Goal: Task Accomplishment & Management: Use online tool/utility

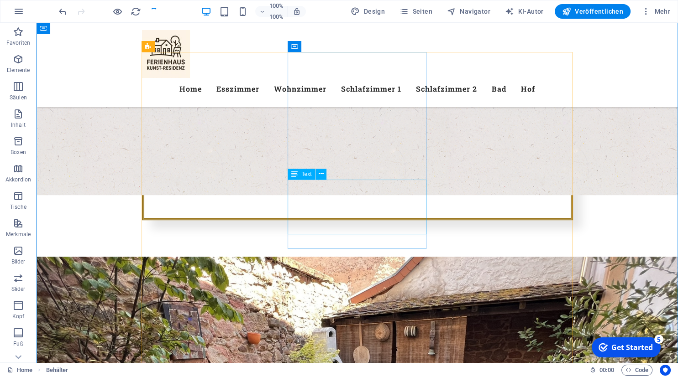
scroll to position [550, 0]
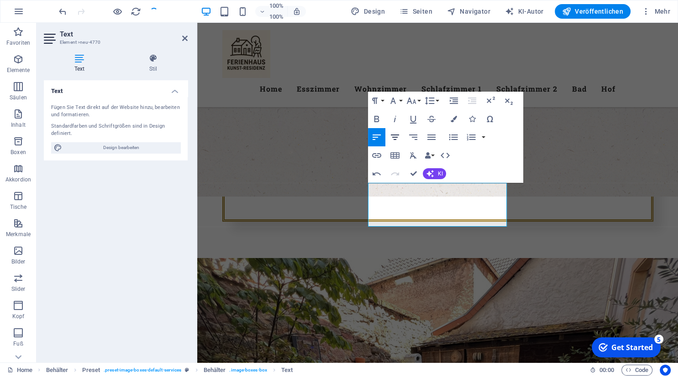
click at [392, 133] on icon "button" at bounding box center [394, 137] width 11 height 11
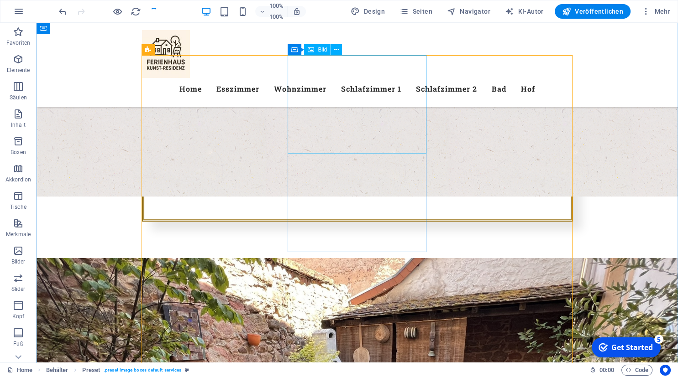
select select "%"
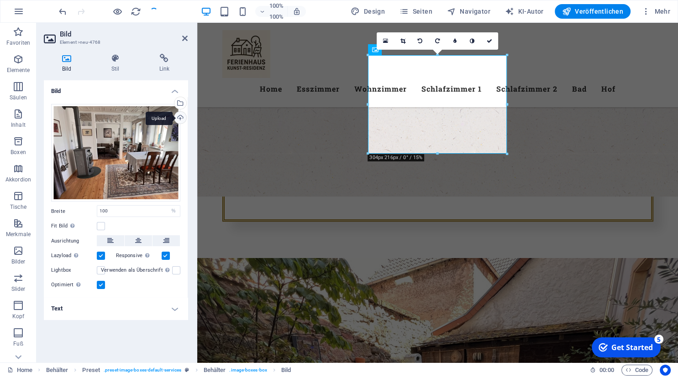
click at [181, 116] on div "Upload" at bounding box center [180, 119] width 14 height 14
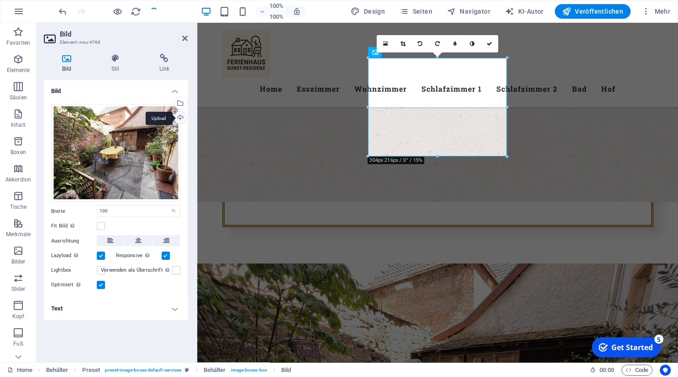
scroll to position [548, 0]
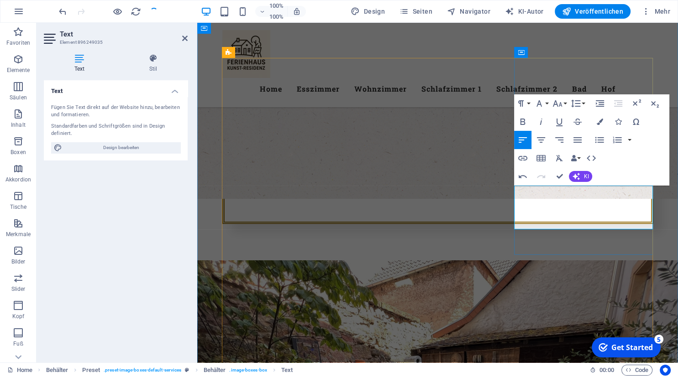
drag, startPoint x: 564, startPoint y: 223, endPoint x: 589, endPoint y: 235, distance: 27.8
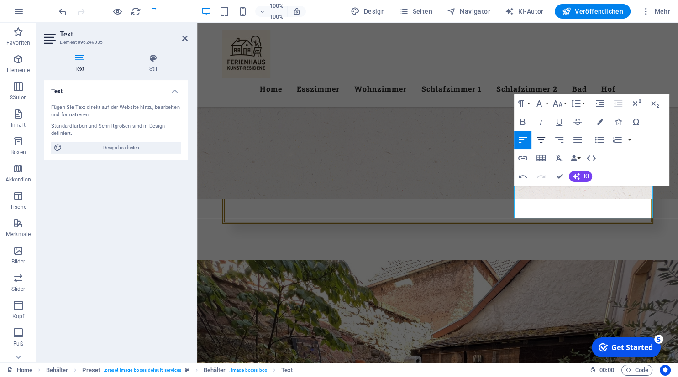
click at [543, 141] on icon "button" at bounding box center [541, 139] width 8 height 5
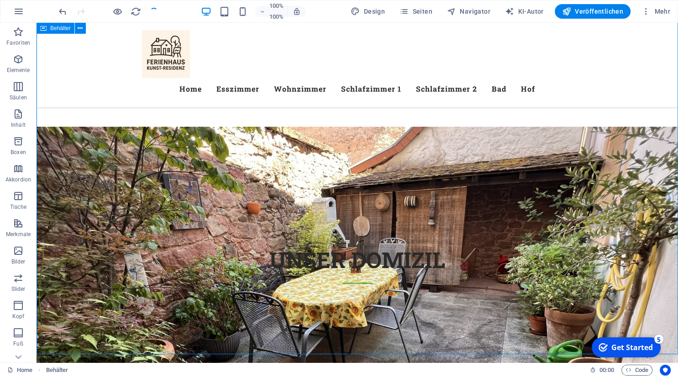
scroll to position [682, 0]
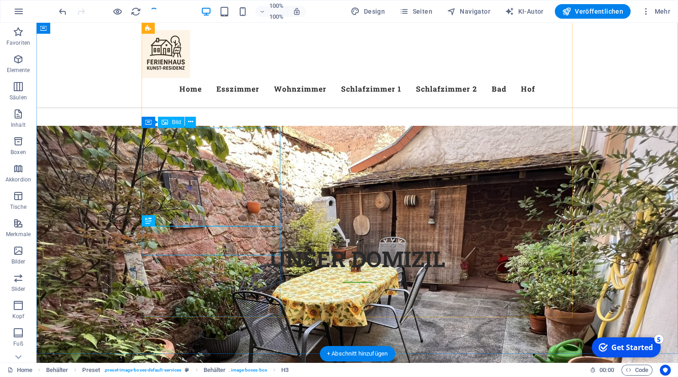
select select "%"
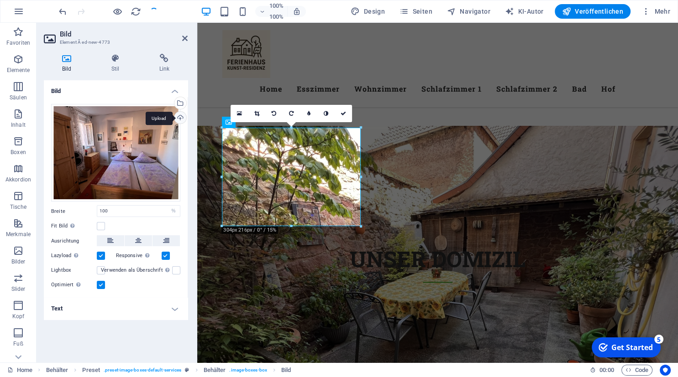
click at [181, 118] on div "Upload" at bounding box center [180, 119] width 14 height 14
click at [182, 115] on div "Upload" at bounding box center [180, 119] width 14 height 14
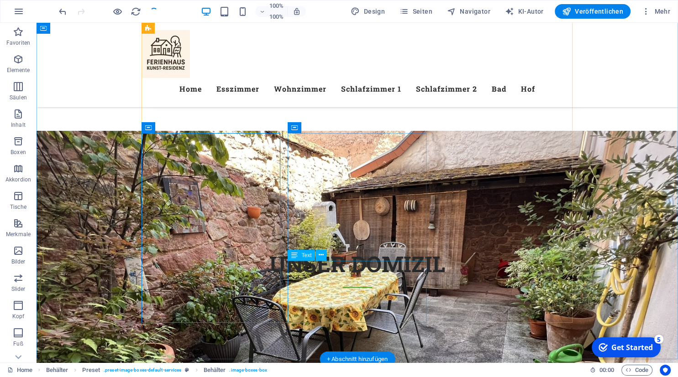
scroll to position [678, 0]
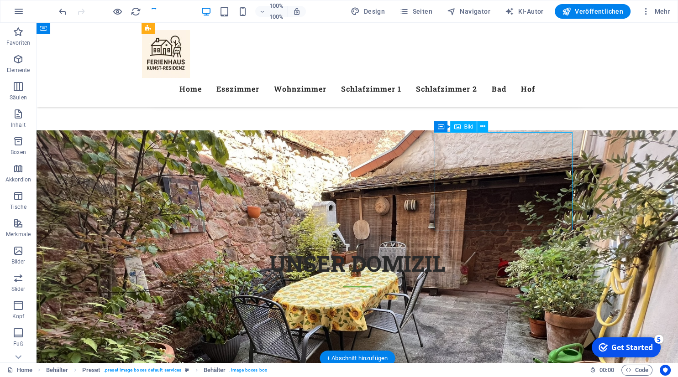
select select "%"
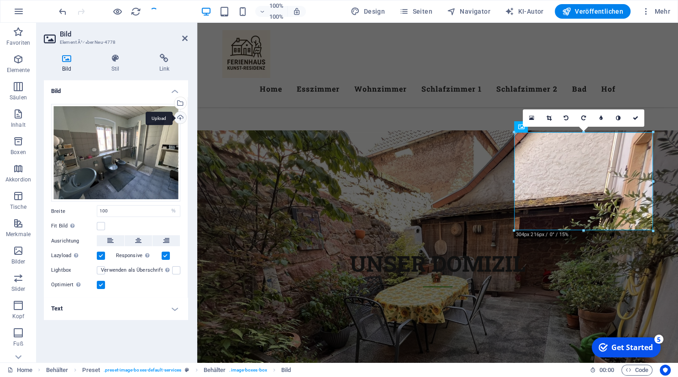
click at [179, 116] on div "Upload" at bounding box center [180, 119] width 14 height 14
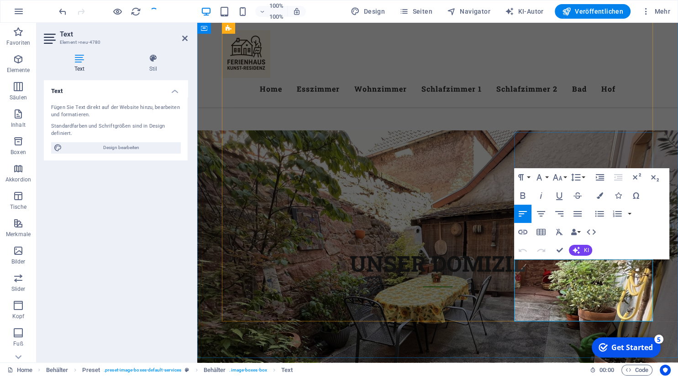
drag, startPoint x: 554, startPoint y: 309, endPoint x: 527, endPoint y: 277, distance: 42.2
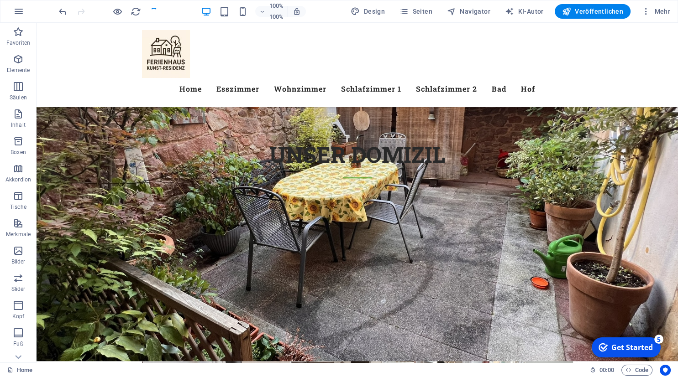
scroll to position [770, 0]
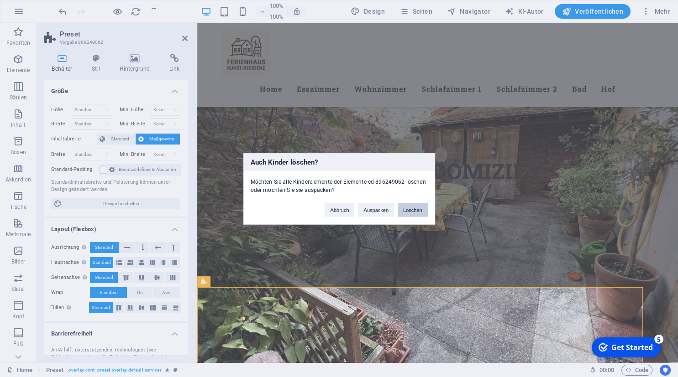
click at [414, 209] on button "Löschen" at bounding box center [413, 210] width 30 height 14
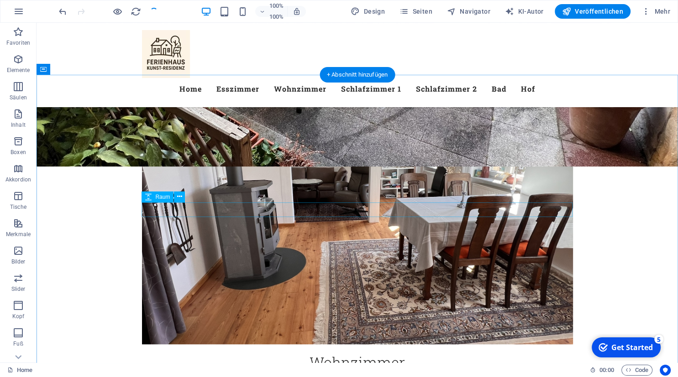
scroll to position [983, 0]
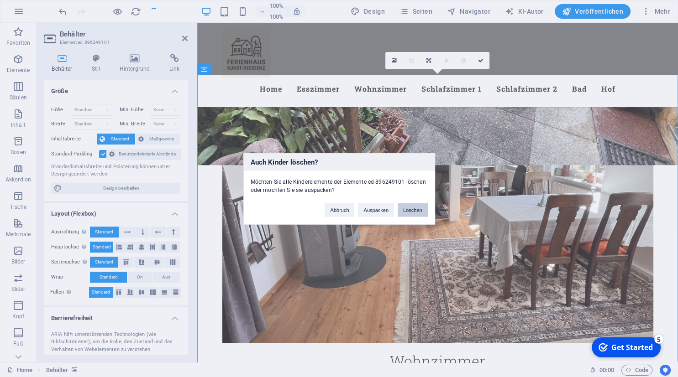
click at [410, 209] on button "Löschen" at bounding box center [413, 210] width 30 height 14
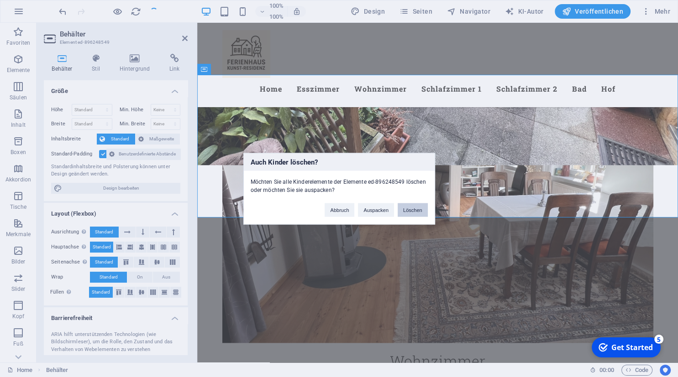
click at [412, 211] on button "Löschen" at bounding box center [413, 210] width 30 height 14
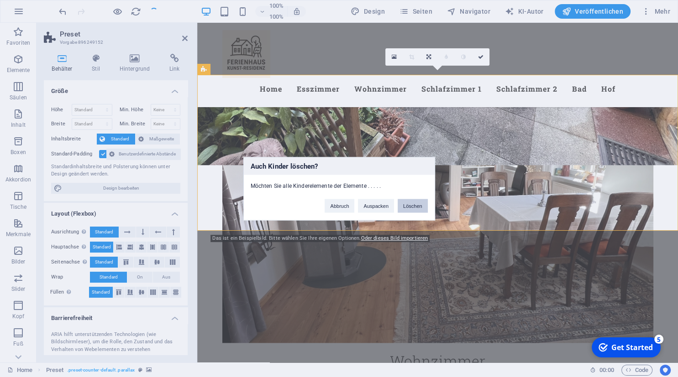
click at [412, 207] on button "Löschen" at bounding box center [413, 206] width 30 height 14
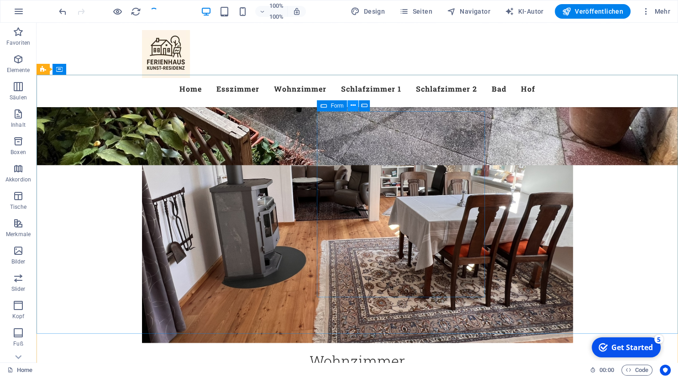
click at [351, 107] on icon at bounding box center [353, 106] width 5 height 10
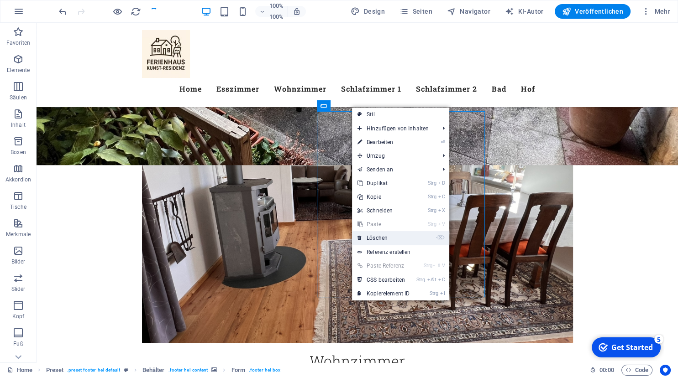
click at [383, 242] on link "- ⌦ Löschen" at bounding box center [383, 238] width 63 height 14
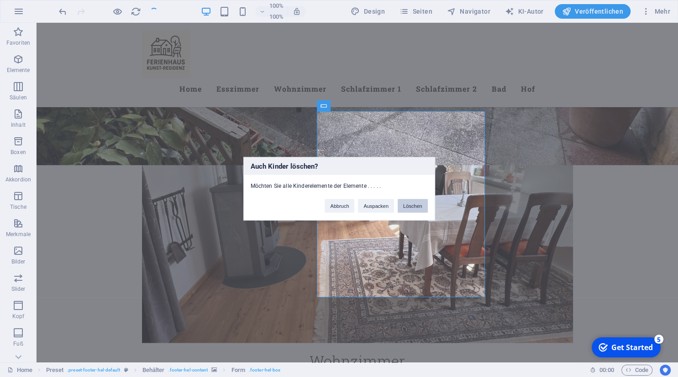
click at [412, 207] on button "Löschen" at bounding box center [413, 206] width 30 height 14
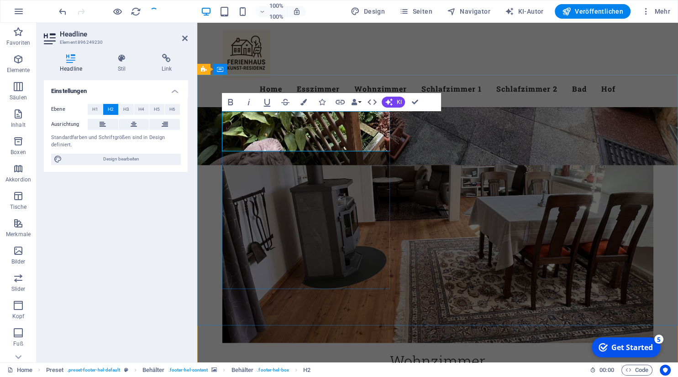
click at [126, 58] on icon at bounding box center [122, 58] width 40 height 9
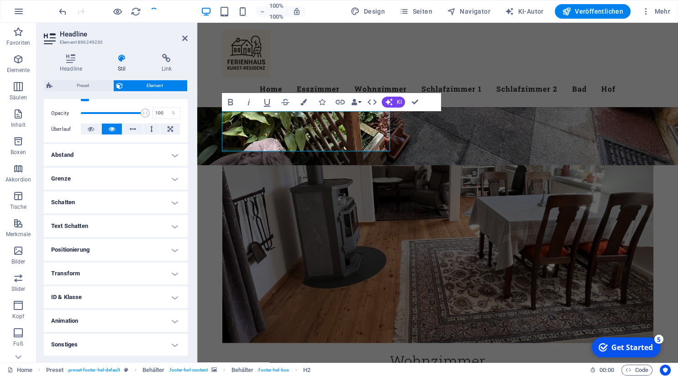
scroll to position [0, 0]
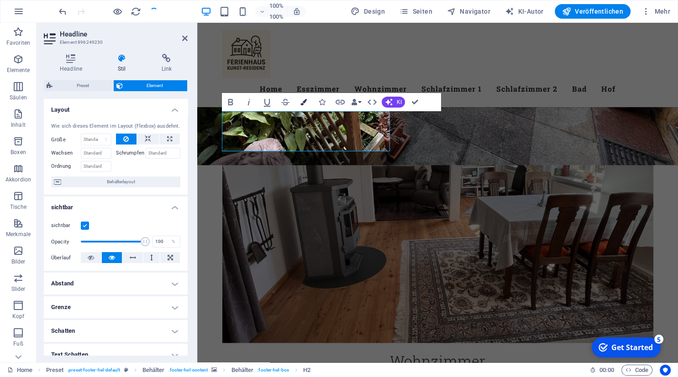
click at [306, 100] on icon "button" at bounding box center [303, 102] width 6 height 6
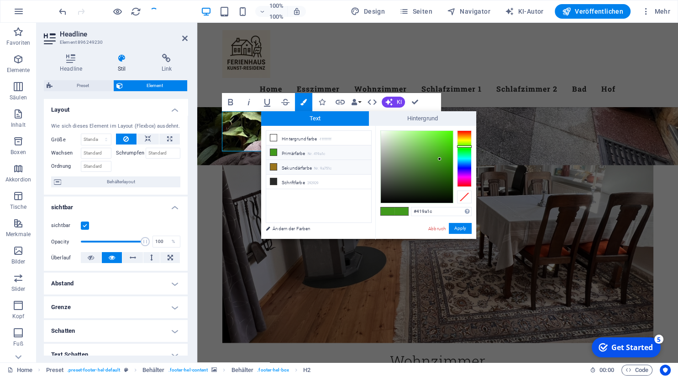
click at [272, 166] on icon at bounding box center [273, 167] width 6 height 6
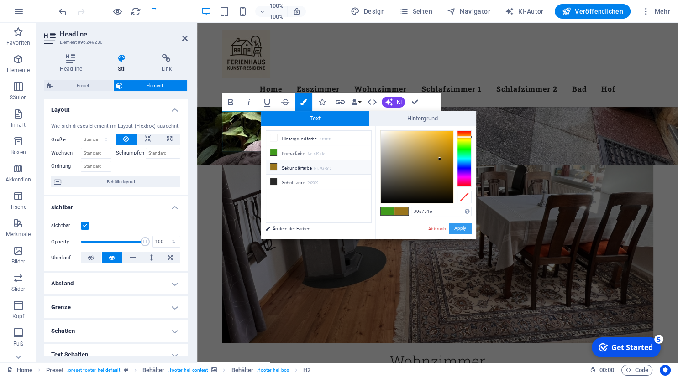
click at [457, 227] on button "Apply" at bounding box center [460, 228] width 23 height 11
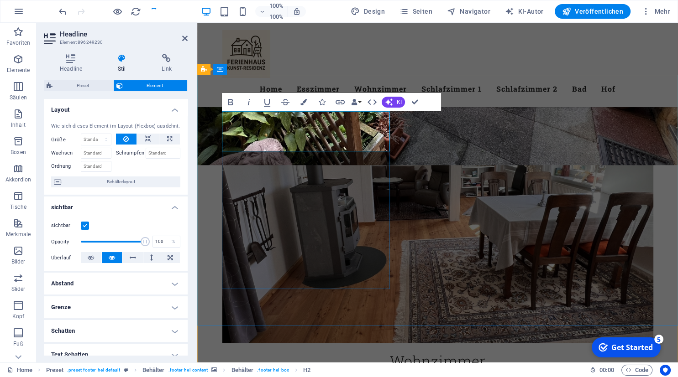
click at [307, 100] on icon "button" at bounding box center [303, 102] width 6 height 6
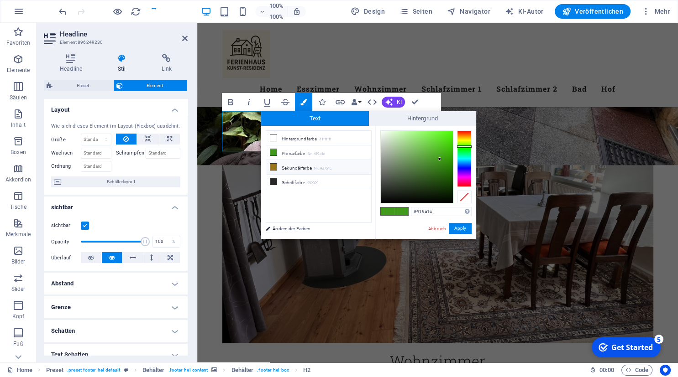
click at [274, 165] on icon at bounding box center [273, 167] width 6 height 6
type input "#9a751c"
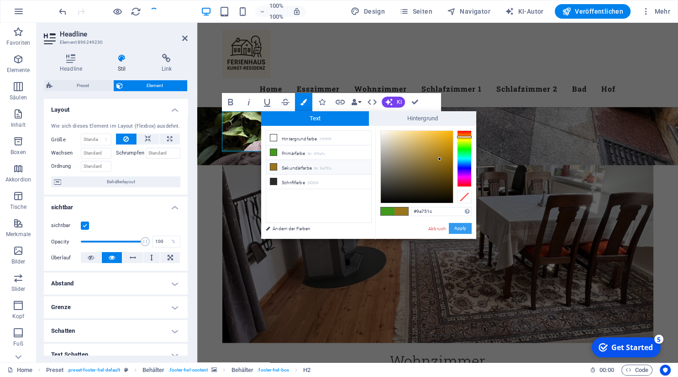
click at [457, 230] on button "Apply" at bounding box center [460, 228] width 23 height 11
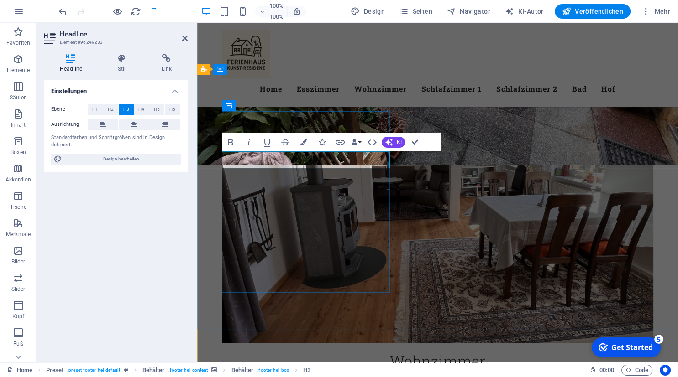
drag, startPoint x: 278, startPoint y: 160, endPoint x: 224, endPoint y: 159, distance: 54.8
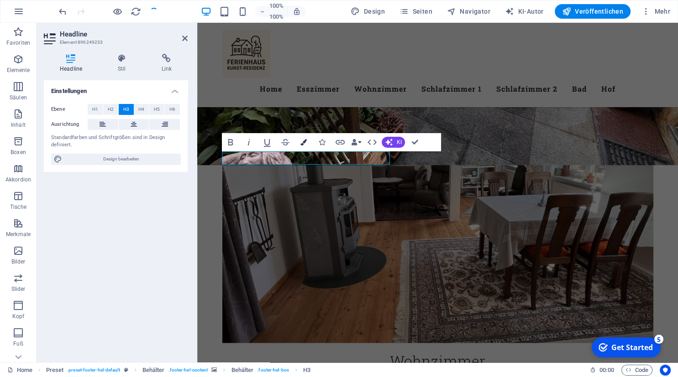
click at [300, 145] on button "Farben" at bounding box center [303, 142] width 17 height 18
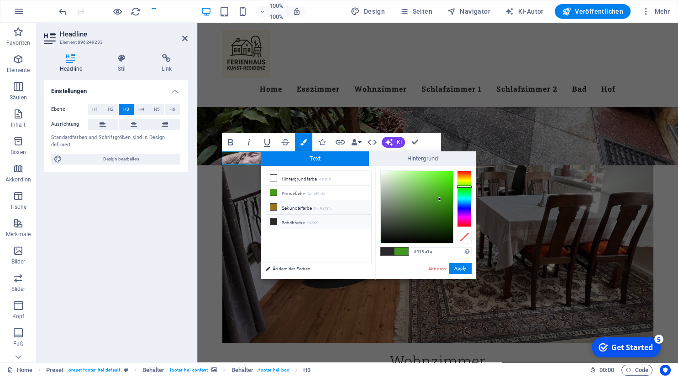
click at [274, 205] on icon at bounding box center [273, 207] width 6 height 6
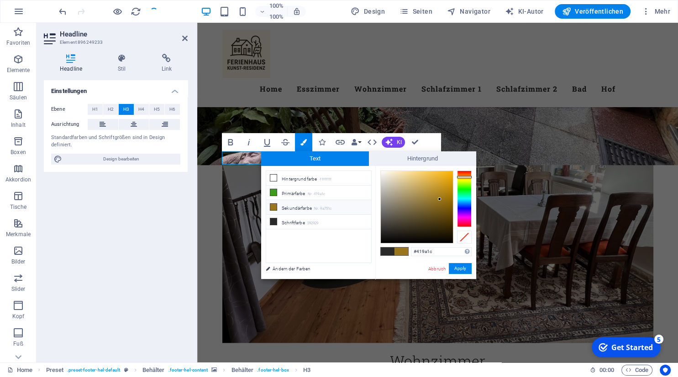
type input "#9a751c"
click at [463, 266] on button "Apply" at bounding box center [460, 268] width 23 height 11
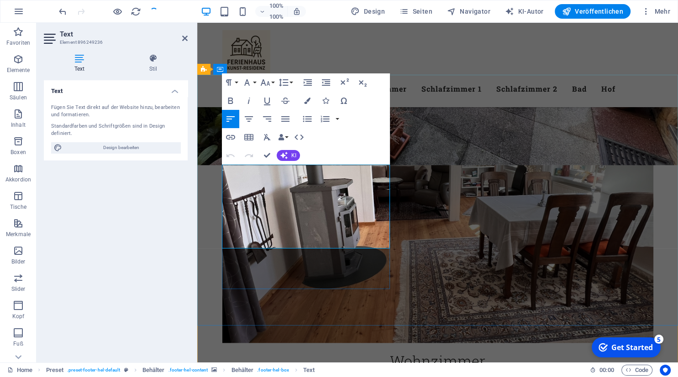
click at [307, 100] on icon "button" at bounding box center [307, 101] width 6 height 6
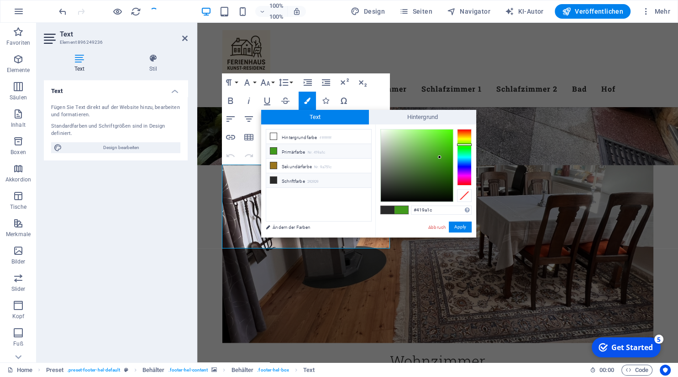
click at [288, 150] on li "Primärfarbe Nr. 419a1c" at bounding box center [318, 151] width 105 height 15
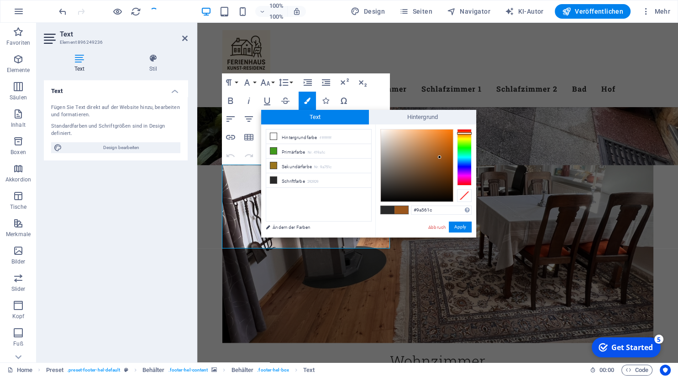
click at [465, 133] on div at bounding box center [464, 157] width 15 height 57
click at [444, 148] on div at bounding box center [417, 166] width 72 height 72
click at [458, 228] on button "Apply" at bounding box center [460, 227] width 23 height 11
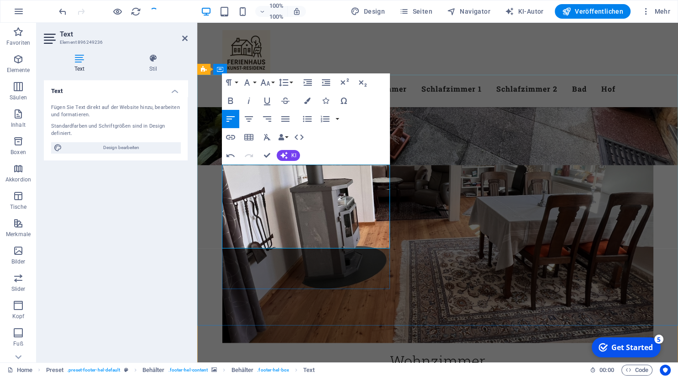
drag, startPoint x: 312, startPoint y: 244, endPoint x: 225, endPoint y: 170, distance: 114.0
click at [308, 103] on icon "button" at bounding box center [307, 101] width 6 height 6
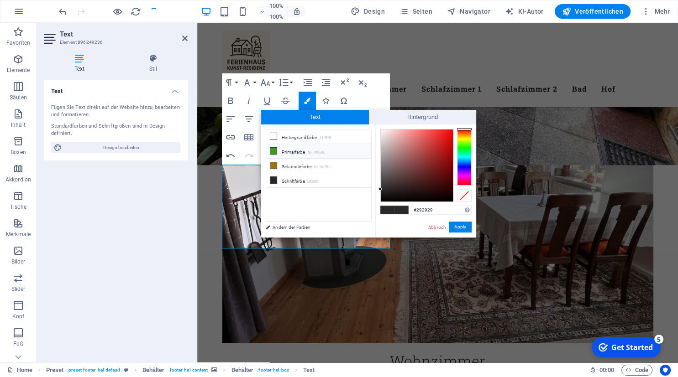
click at [317, 150] on small "Nr. 419a1c" at bounding box center [316, 153] width 17 height 6
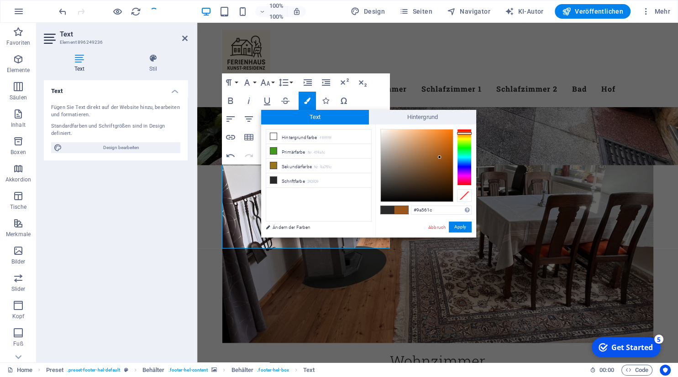
click at [466, 133] on div at bounding box center [464, 157] width 15 height 57
click at [439, 143] on div at bounding box center [417, 166] width 72 height 72
click at [460, 225] on button "Apply" at bounding box center [460, 227] width 23 height 11
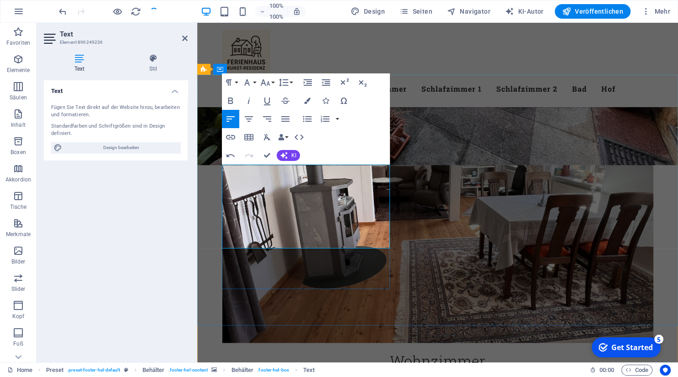
drag, startPoint x: 226, startPoint y: 183, endPoint x: 339, endPoint y: 212, distance: 115.8
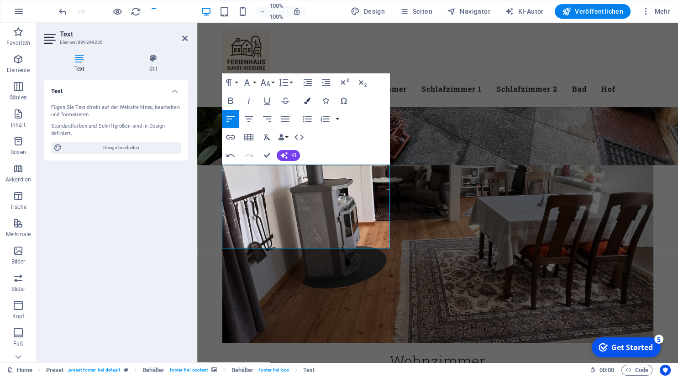
click at [307, 98] on icon "button" at bounding box center [307, 101] width 6 height 6
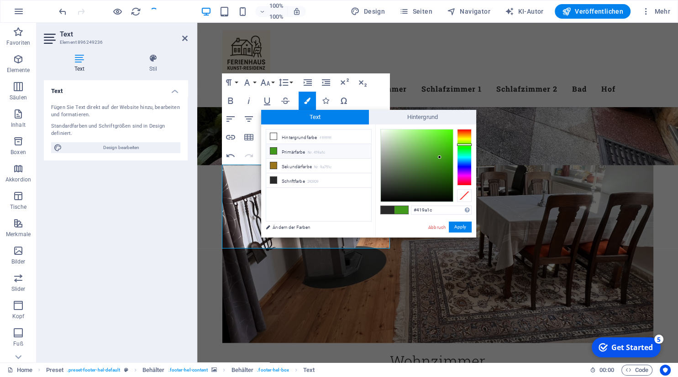
click at [324, 151] on small "Nr. 419a1c" at bounding box center [316, 153] width 17 height 6
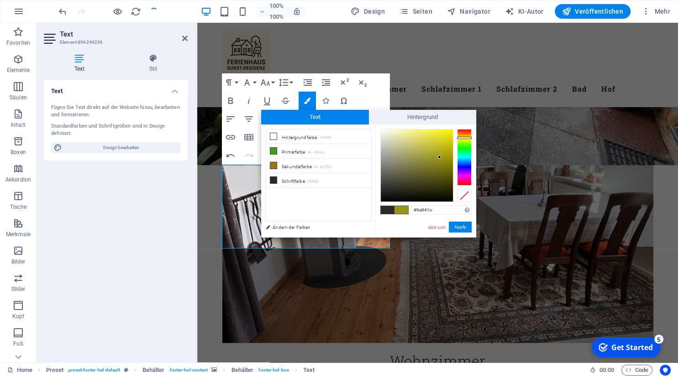
click at [468, 138] on div at bounding box center [464, 157] width 15 height 57
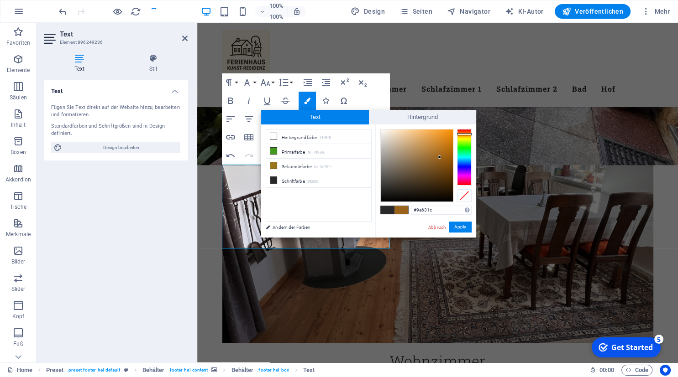
click at [466, 134] on div at bounding box center [464, 157] width 15 height 57
click at [297, 228] on link "Ändern der Farben" at bounding box center [314, 227] width 106 height 11
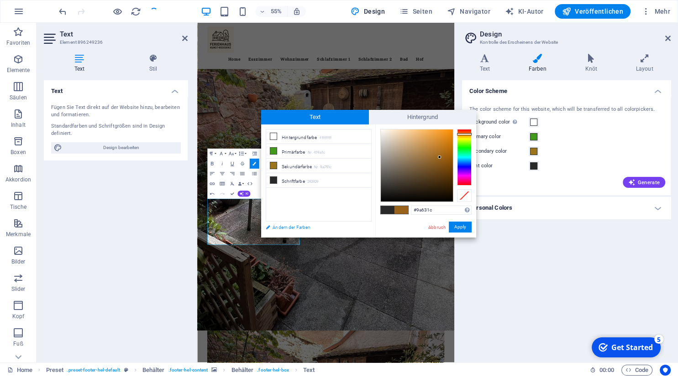
scroll to position [944, 0]
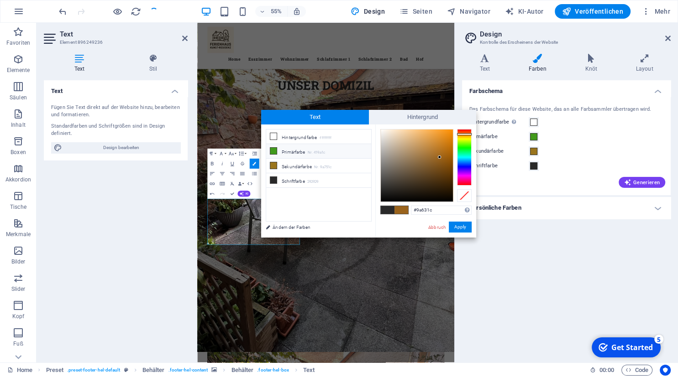
click at [293, 153] on li "Primärfarbe Nr. 419a1c" at bounding box center [318, 151] width 105 height 15
click at [464, 136] on div at bounding box center [464, 157] width 15 height 57
click at [445, 147] on div at bounding box center [417, 166] width 72 height 72
click at [457, 229] on button "Apply" at bounding box center [460, 227] width 23 height 11
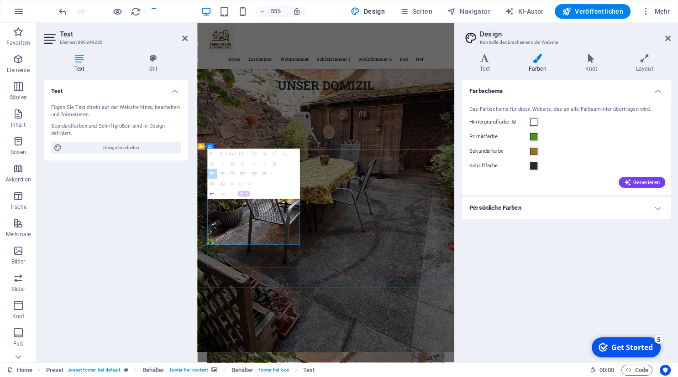
click at [255, 164] on icon "button" at bounding box center [254, 164] width 4 height 4
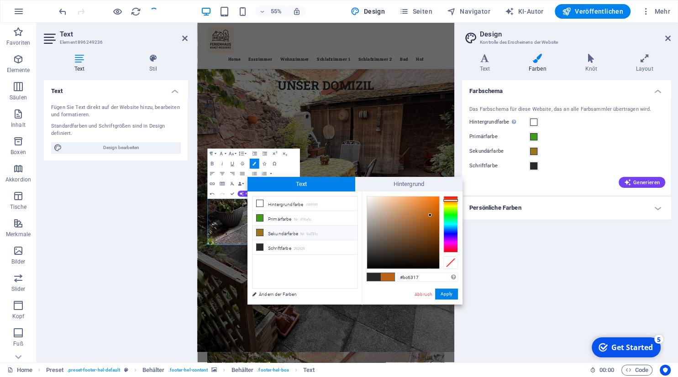
click at [260, 232] on icon at bounding box center [260, 233] width 6 height 6
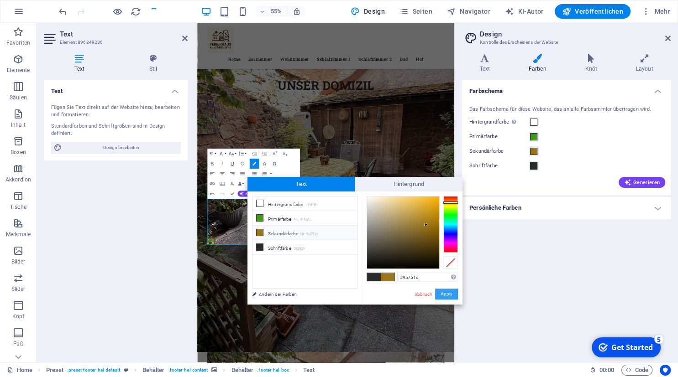
click at [445, 293] on button "Apply" at bounding box center [446, 294] width 23 height 11
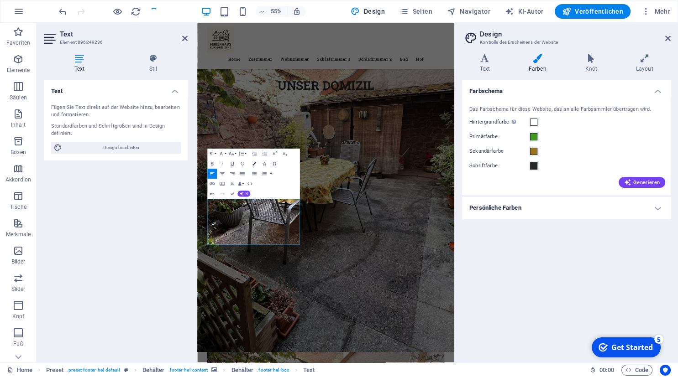
click at [254, 163] on icon "button" at bounding box center [254, 164] width 4 height 4
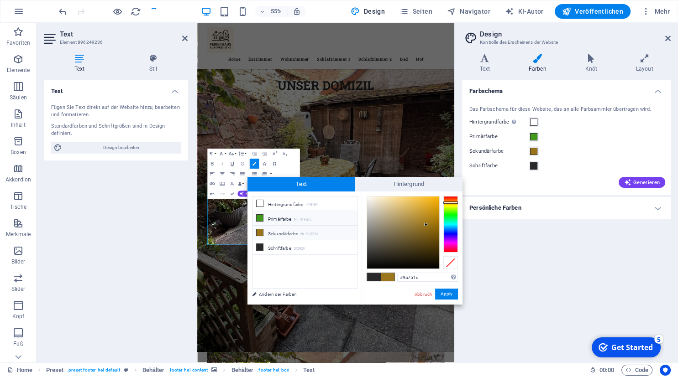
click at [326, 220] on li "Primärfarbe Nr. 419a1c" at bounding box center [304, 218] width 105 height 15
click at [451, 204] on div at bounding box center [450, 224] width 15 height 57
click at [451, 203] on div at bounding box center [450, 224] width 15 height 57
click at [447, 295] on button "Apply" at bounding box center [446, 294] width 23 height 11
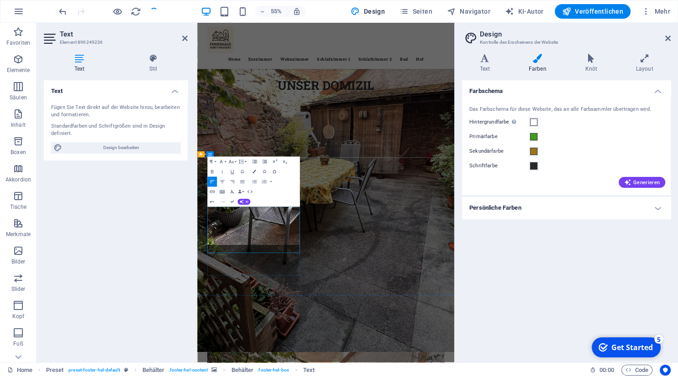
scroll to position [929, 0]
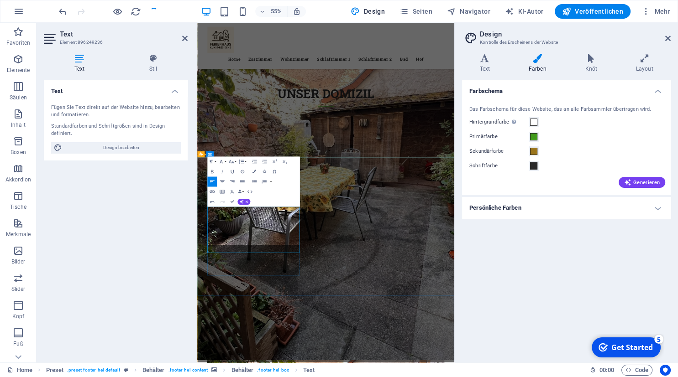
drag, startPoint x: 301, startPoint y: 412, endPoint x: 288, endPoint y: 403, distance: 16.2
drag, startPoint x: 309, startPoint y: 424, endPoint x: 220, endPoint y: 361, distance: 108.3
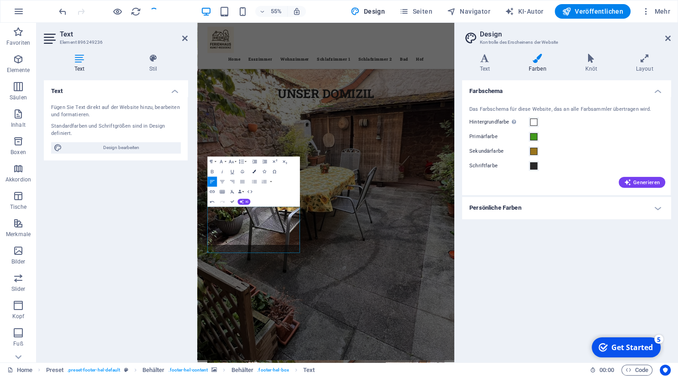
click at [254, 171] on icon "button" at bounding box center [254, 172] width 4 height 4
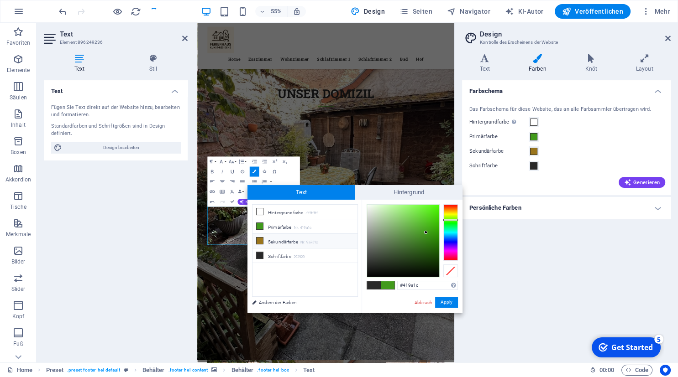
click at [259, 238] on icon at bounding box center [260, 241] width 6 height 6
type input "#9a751c"
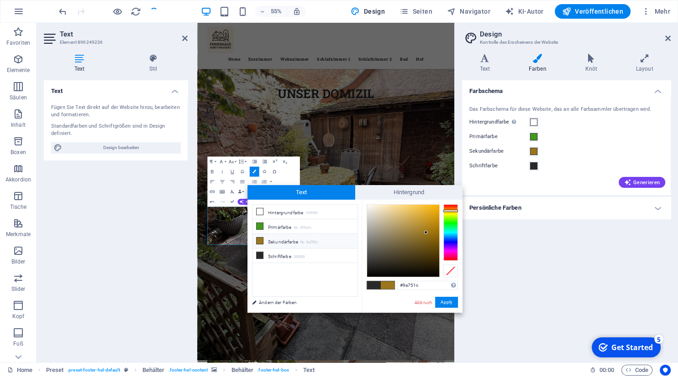
click at [259, 238] on icon at bounding box center [260, 241] width 6 height 6
click at [444, 302] on button "Apply" at bounding box center [446, 302] width 23 height 11
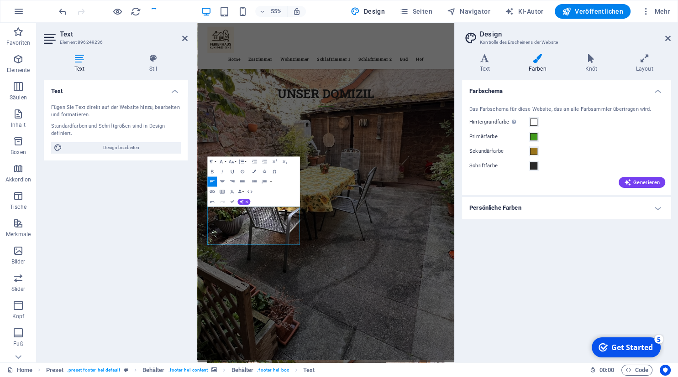
click at [177, 257] on div "Text Fügen Sie Text direkt auf der Website hinzu, bearbeiten und formatieren. S…" at bounding box center [116, 217] width 144 height 275
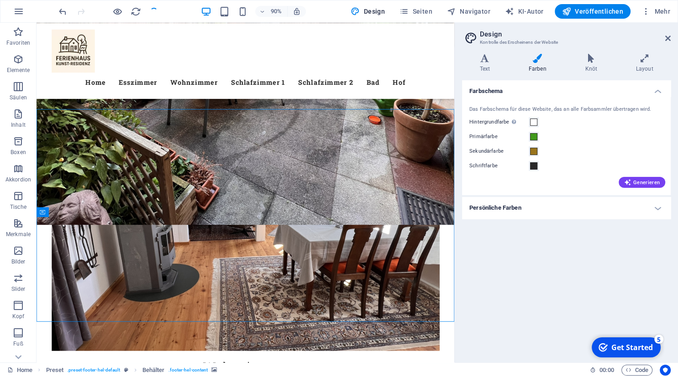
scroll to position [958, 0]
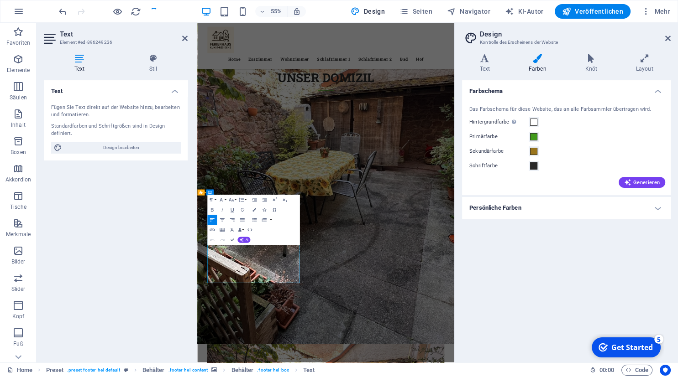
scroll to position [860, 0]
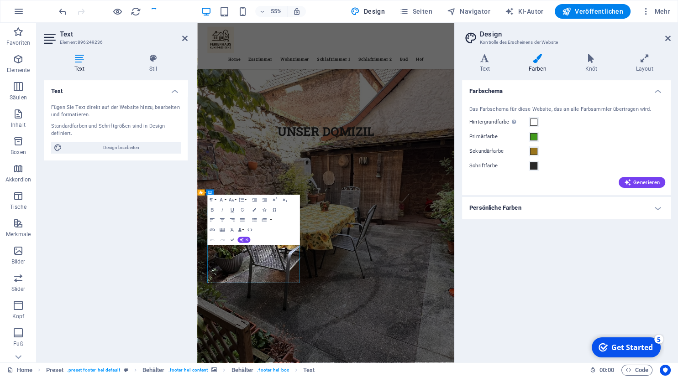
click at [57, 207] on div "Text Fügen Sie Text direkt auf der Website hinzu, bearbeiten und formatieren. S…" at bounding box center [116, 217] width 144 height 275
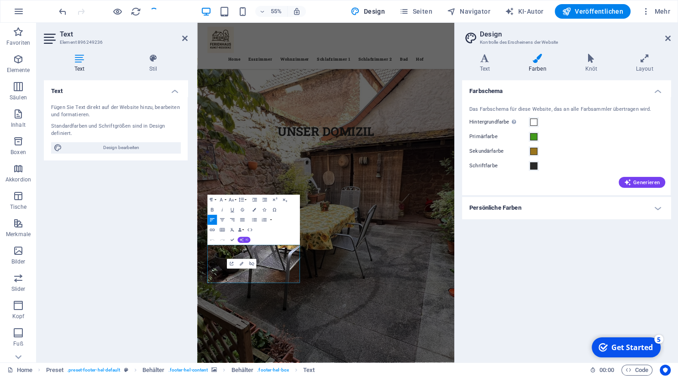
click at [247, 241] on span "KI" at bounding box center [246, 240] width 3 height 3
click at [242, 193] on link "Verbessern" at bounding box center [258, 194] width 68 height 8
click at [212, 240] on icon "button" at bounding box center [212, 240] width 6 height 6
click at [116, 147] on span "Design bearbeiten" at bounding box center [121, 147] width 113 height 11
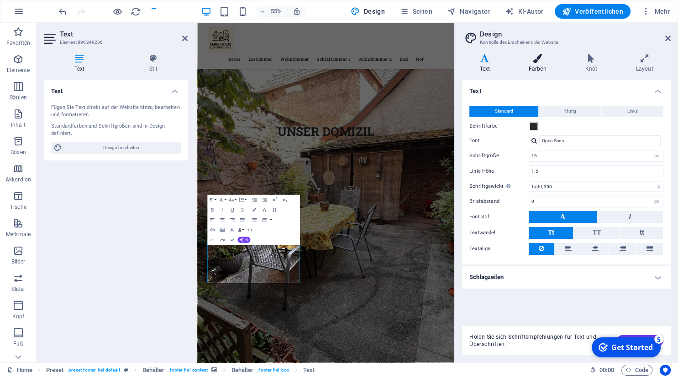
click at [537, 55] on icon at bounding box center [537, 58] width 53 height 9
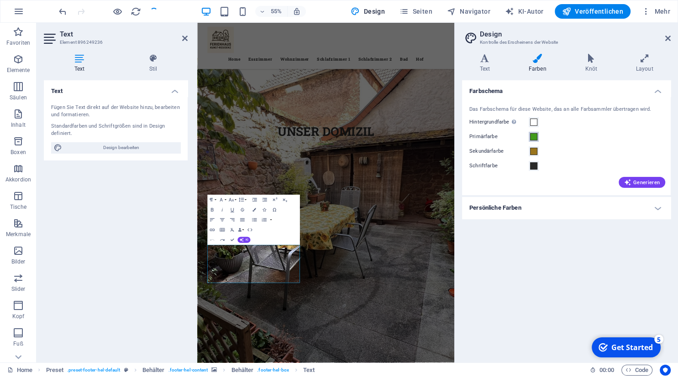
click at [532, 136] on span at bounding box center [533, 136] width 7 height 7
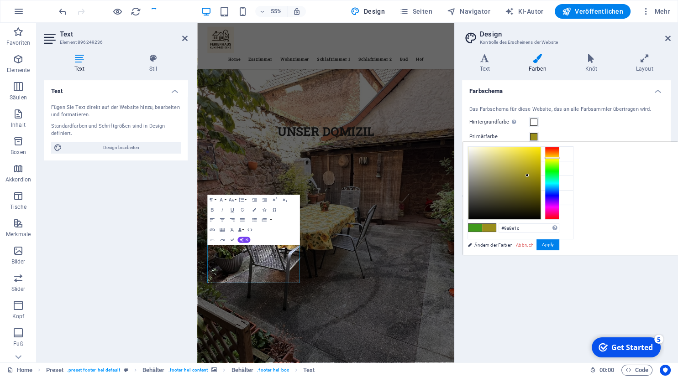
click at [552, 158] on div at bounding box center [552, 183] width 15 height 73
type input "#9a761c"
click at [552, 156] on div at bounding box center [552, 183] width 15 height 73
click at [552, 243] on button "Apply" at bounding box center [547, 245] width 23 height 11
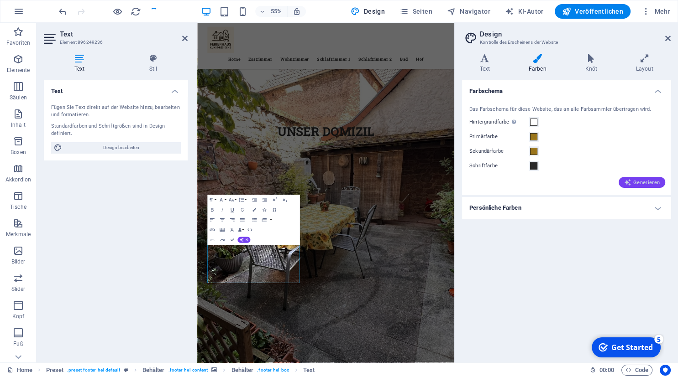
click at [638, 184] on span "Generieren" at bounding box center [642, 182] width 36 height 7
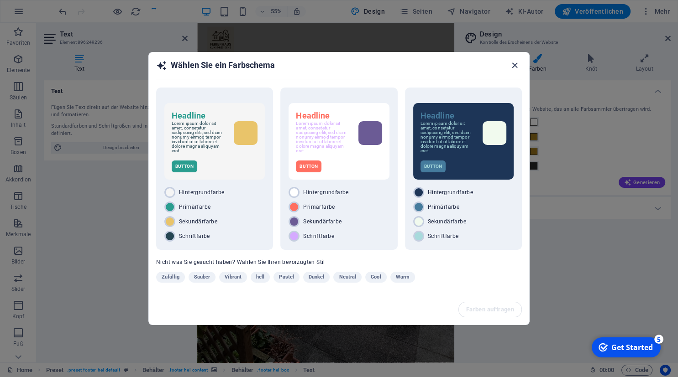
click at [517, 63] on icon "button" at bounding box center [514, 65] width 10 height 10
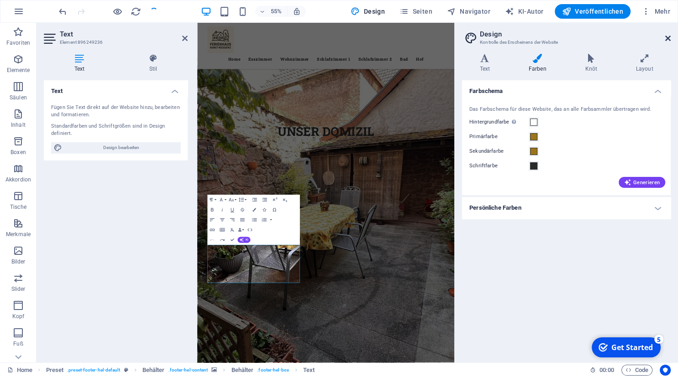
click at [666, 40] on icon at bounding box center [667, 38] width 5 height 7
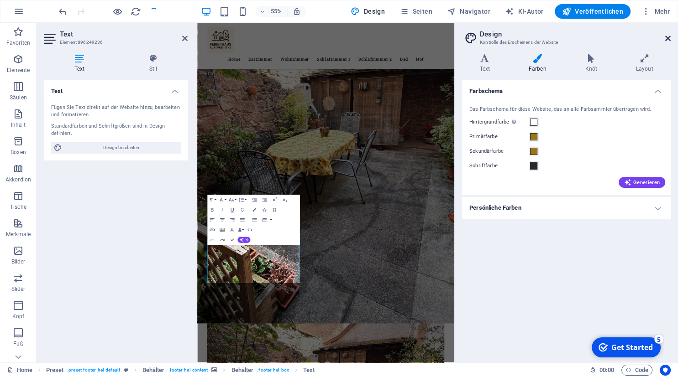
scroll to position [990, 0]
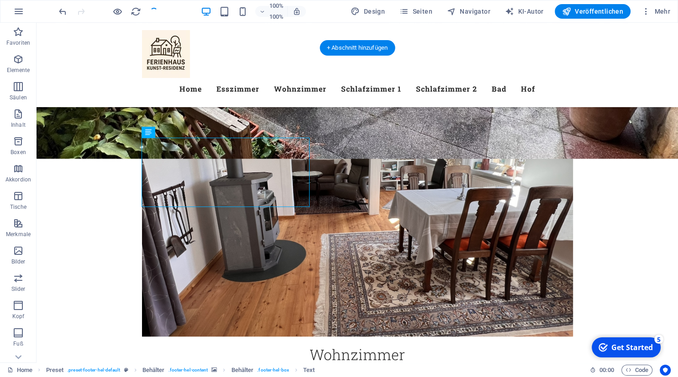
scroll to position [1068, 0]
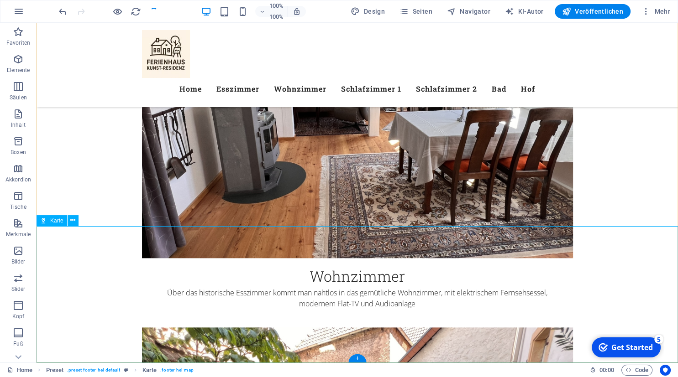
click at [48, 222] on div "Karte" at bounding box center [52, 220] width 31 height 11
select select "1"
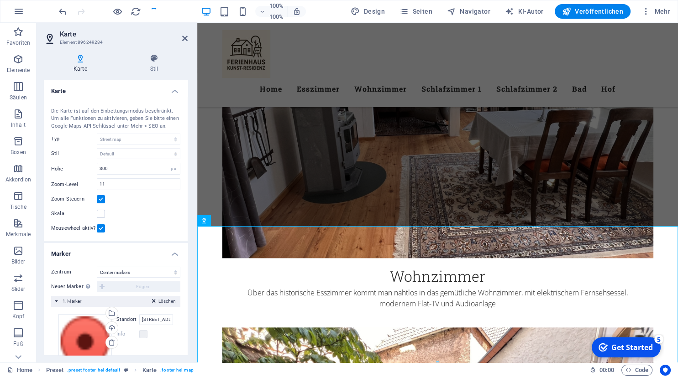
scroll to position [65, 0]
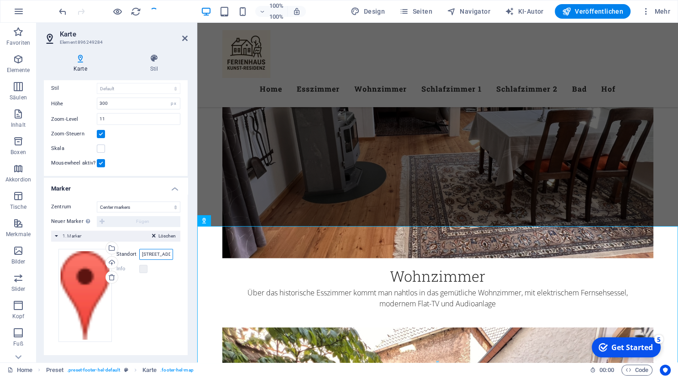
click at [159, 256] on input "[STREET_ADDRESS]" at bounding box center [156, 254] width 34 height 11
type input "5"
type input "[STREET_ADDRESS]"
click at [185, 40] on icon at bounding box center [184, 38] width 5 height 7
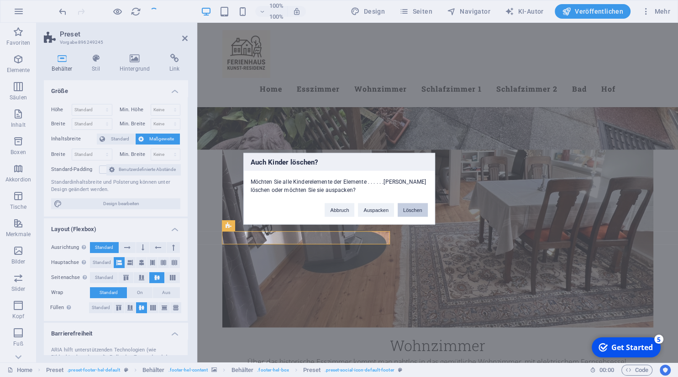
click at [410, 210] on button "Löschen" at bounding box center [413, 210] width 30 height 14
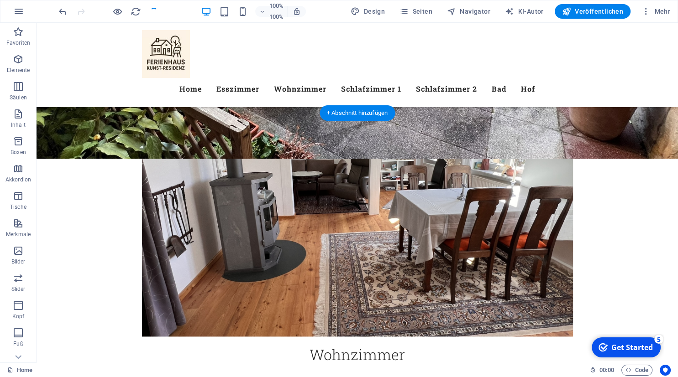
scroll to position [1027, 0]
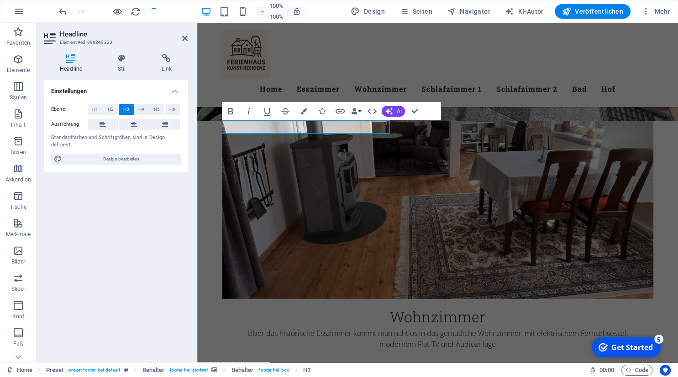
scroll to position [1014, 0]
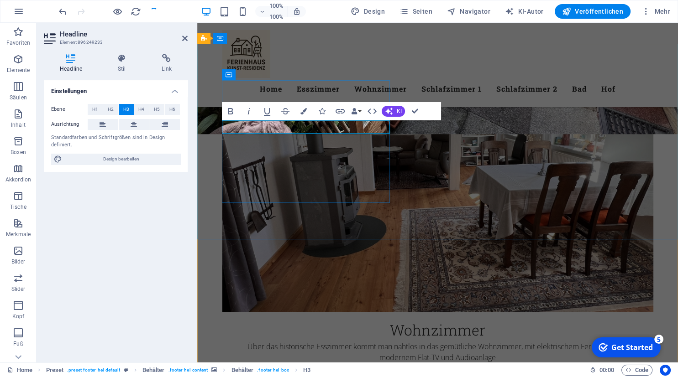
click at [108, 107] on span "H2" at bounding box center [111, 109] width 6 height 11
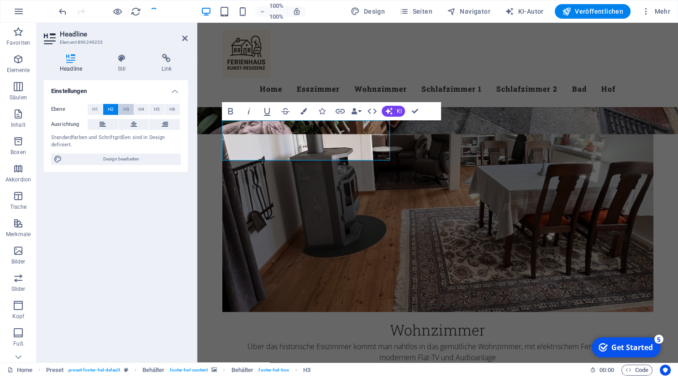
click at [124, 108] on span "H3" at bounding box center [126, 109] width 6 height 11
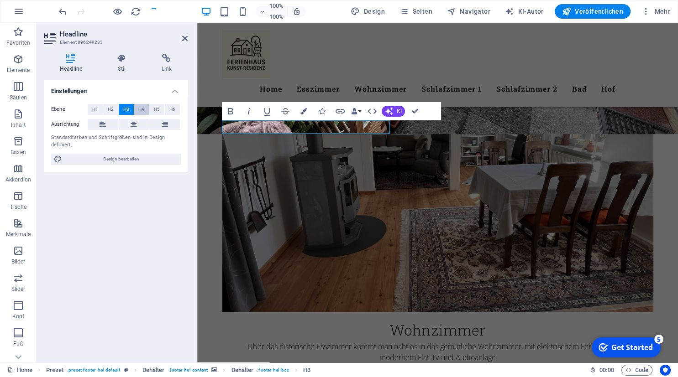
click at [139, 108] on span "H4" at bounding box center [141, 109] width 6 height 11
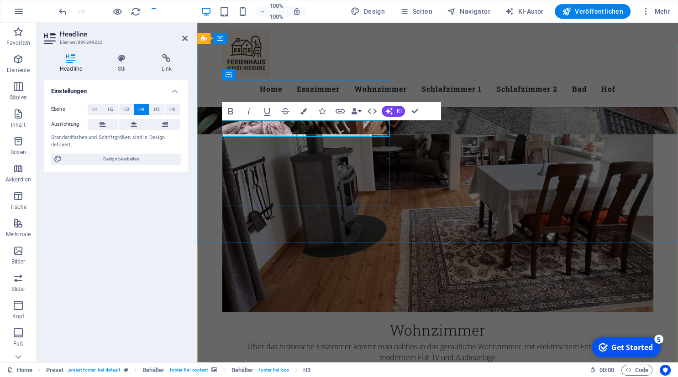
click at [231, 110] on icon "button" at bounding box center [230, 111] width 11 height 11
click at [307, 109] on button "Farben" at bounding box center [303, 111] width 17 height 18
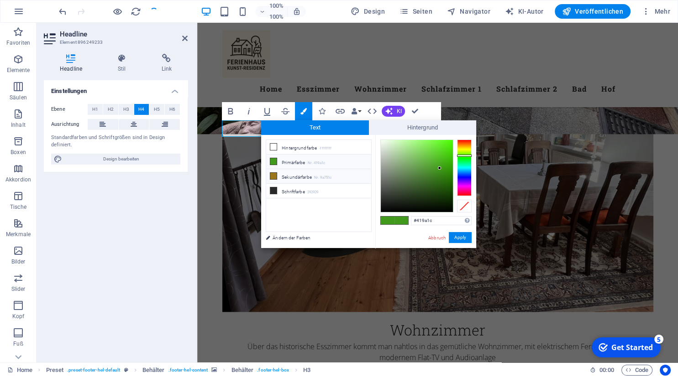
click at [291, 174] on li "Sekundärfarbe Nr. 9a751c" at bounding box center [318, 176] width 105 height 15
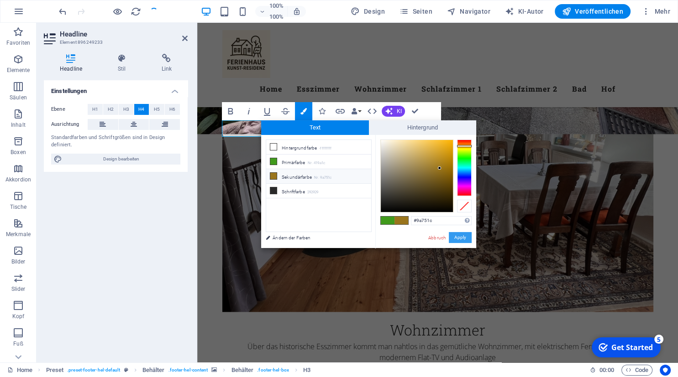
click at [453, 237] on button "Apply" at bounding box center [460, 237] width 23 height 11
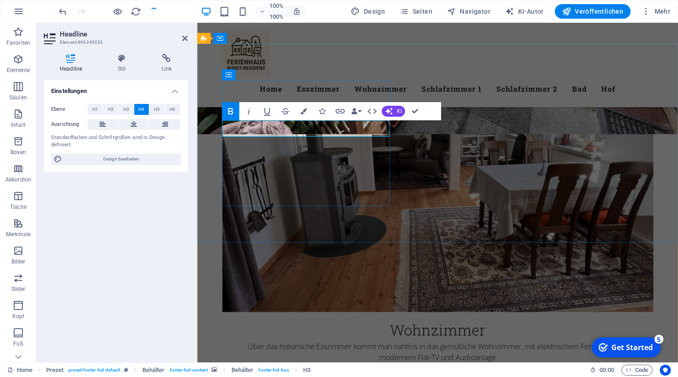
click at [303, 113] on icon "button" at bounding box center [303, 111] width 6 height 6
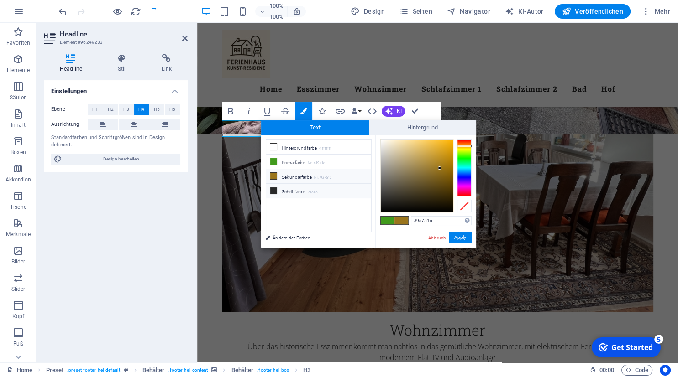
click at [275, 190] on icon at bounding box center [273, 191] width 6 height 6
type input "#292929"
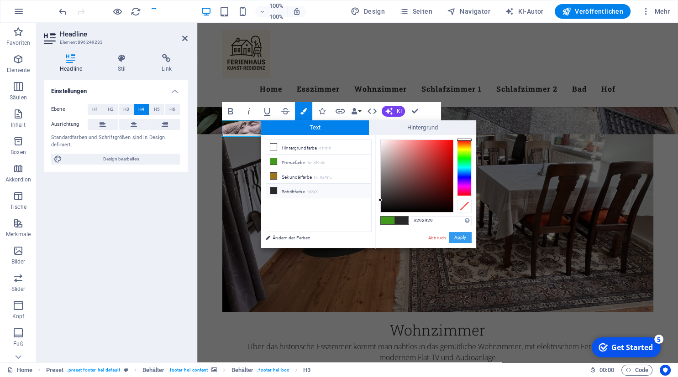
click at [456, 237] on button "Apply" at bounding box center [460, 237] width 23 height 11
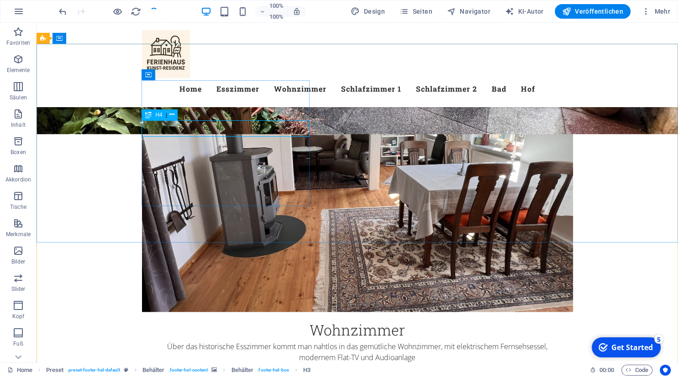
click at [148, 116] on icon at bounding box center [148, 115] width 6 height 11
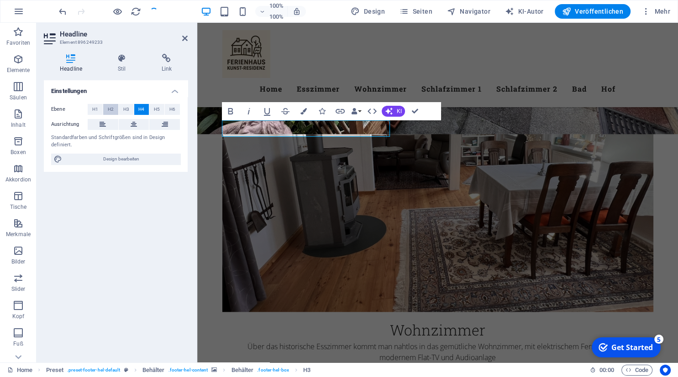
click at [108, 108] on span "H2" at bounding box center [111, 109] width 6 height 11
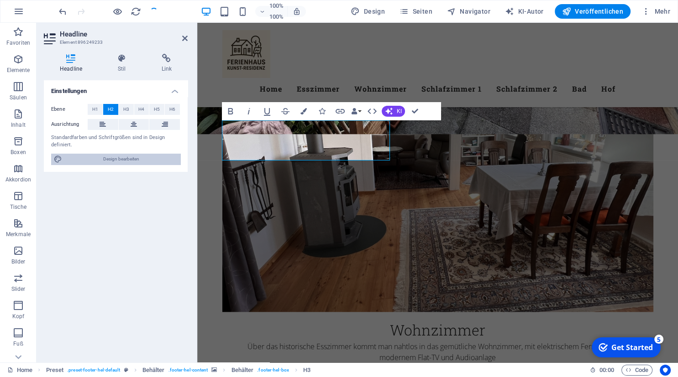
click at [120, 162] on span "Design bearbeiten" at bounding box center [121, 159] width 113 height 11
select select "px"
select select "300"
select select "px"
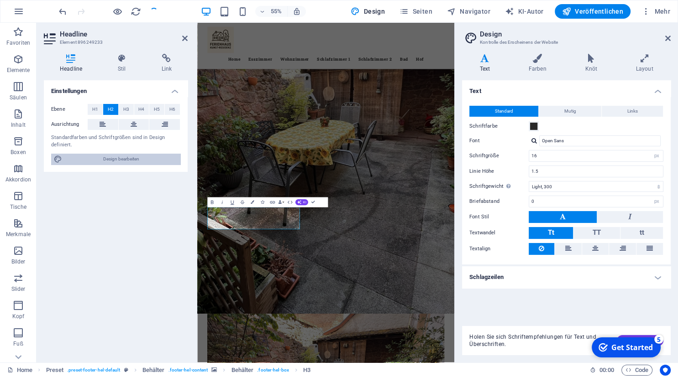
scroll to position [915, 0]
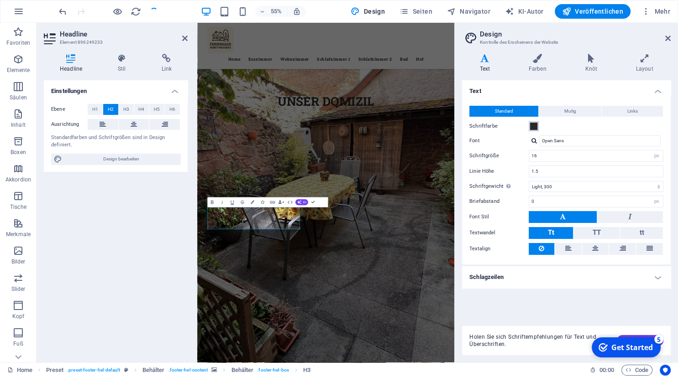
click at [537, 127] on span at bounding box center [533, 126] width 7 height 7
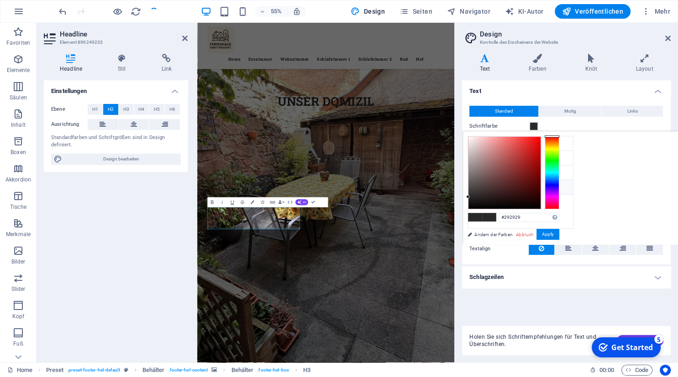
click at [537, 127] on span at bounding box center [533, 126] width 7 height 7
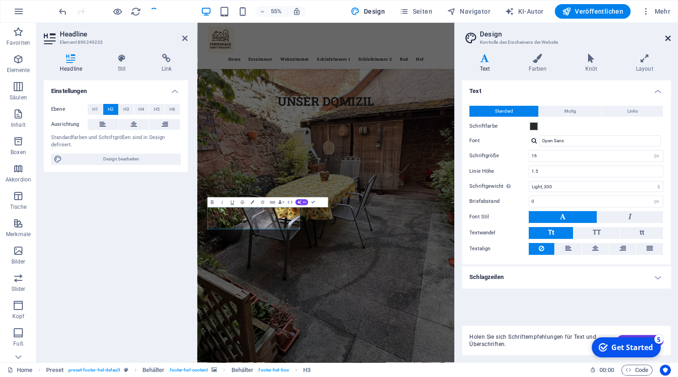
click at [668, 38] on icon at bounding box center [667, 38] width 5 height 7
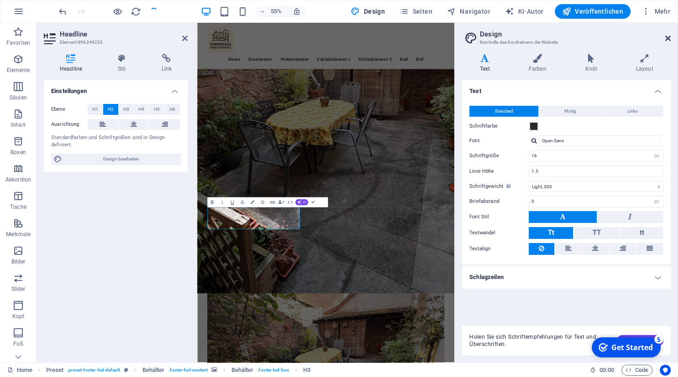
scroll to position [776, 0]
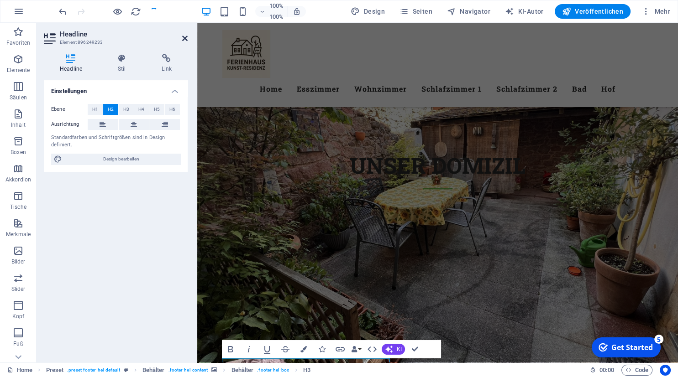
click at [184, 38] on icon at bounding box center [184, 38] width 5 height 7
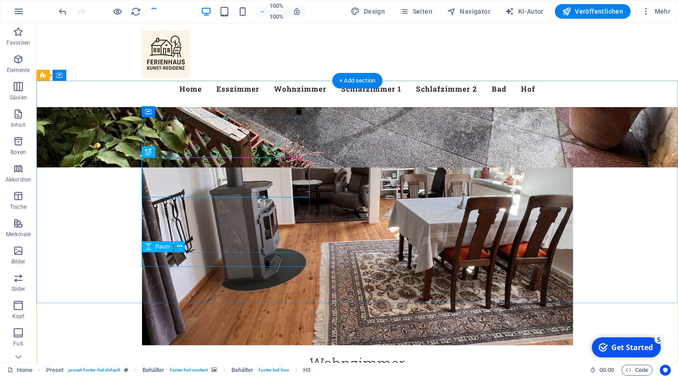
scroll to position [982, 0]
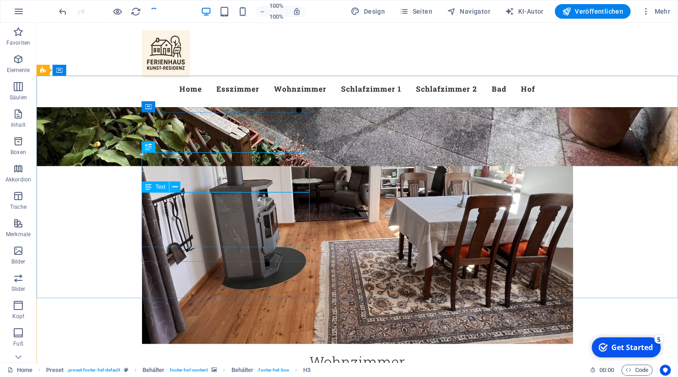
click at [160, 189] on span "Text" at bounding box center [160, 186] width 10 height 5
click at [172, 147] on icon at bounding box center [171, 147] width 5 height 10
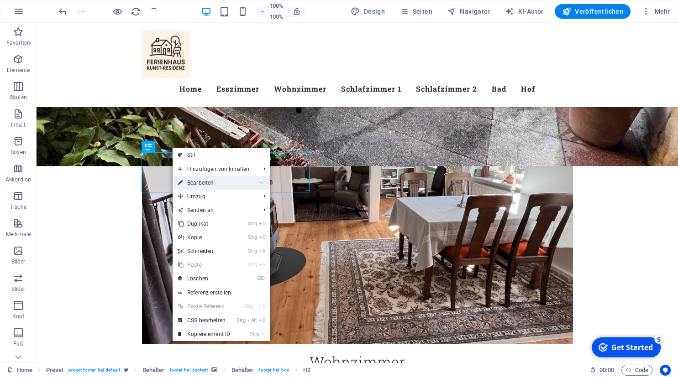
click at [214, 180] on link "- ⏎ Bearbeiten" at bounding box center [204, 183] width 63 height 14
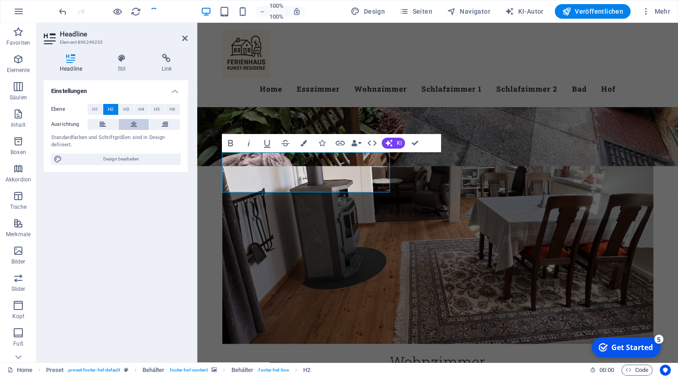
click at [126, 126] on button at bounding box center [134, 124] width 31 height 11
click at [101, 128] on icon at bounding box center [103, 124] width 6 height 11
click at [359, 145] on button "Datenbindung" at bounding box center [356, 143] width 13 height 18
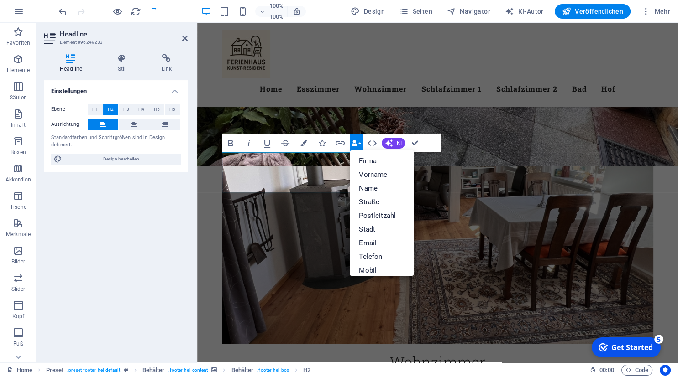
click at [359, 145] on button "Datenbindung" at bounding box center [356, 143] width 13 height 18
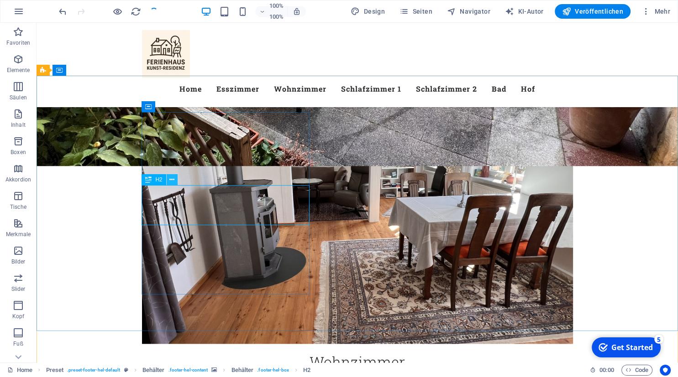
click at [171, 178] on icon at bounding box center [171, 180] width 5 height 10
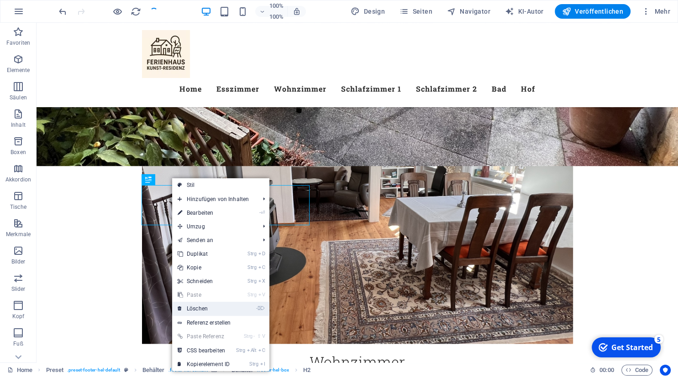
click at [215, 310] on link "- ⌦ Löschen" at bounding box center [203, 309] width 63 height 14
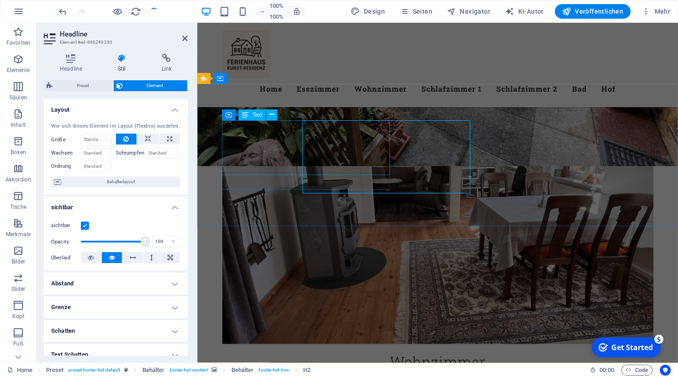
scroll to position [974, 0]
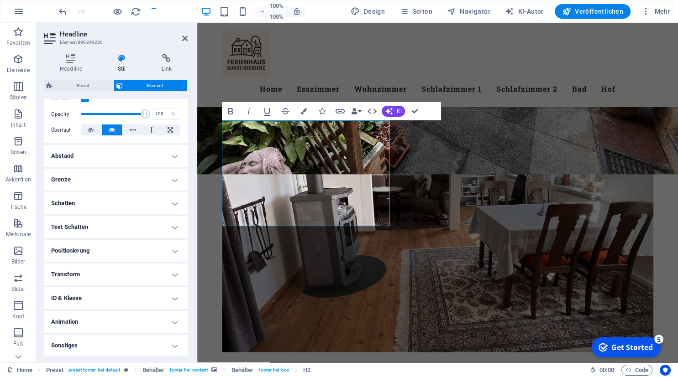
scroll to position [128, 0]
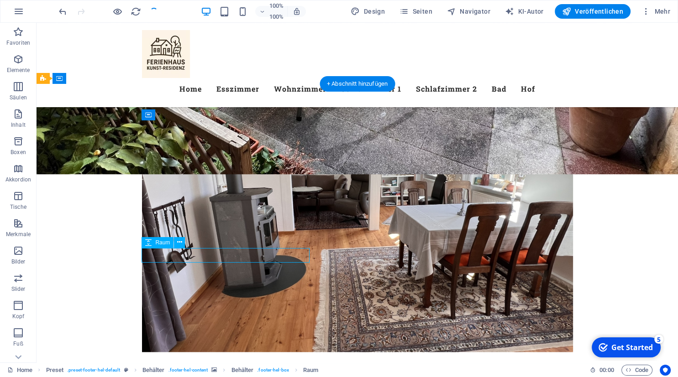
select select "rem"
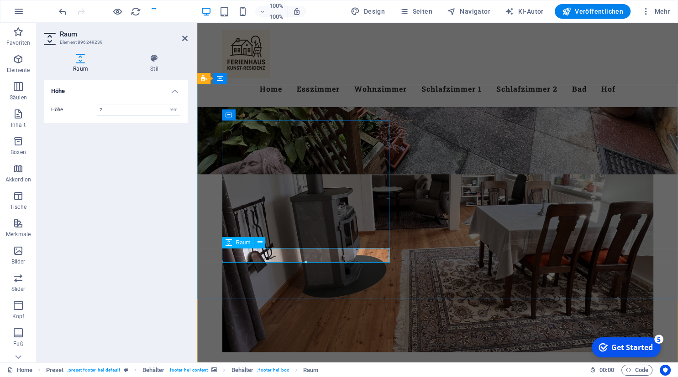
click at [263, 240] on button at bounding box center [259, 242] width 11 height 11
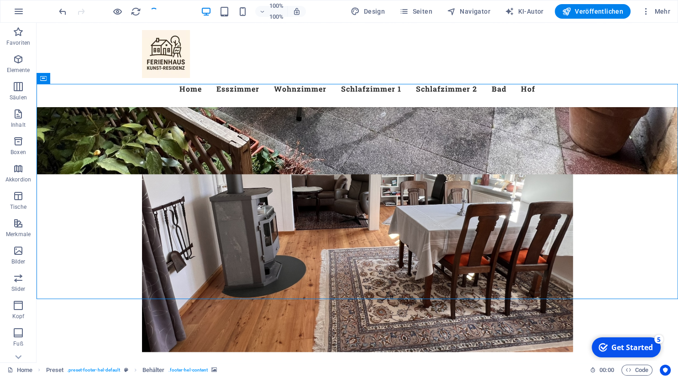
click at [356, 84] on div "+ Abschnitt hinzufügen" at bounding box center [357, 84] width 75 height 16
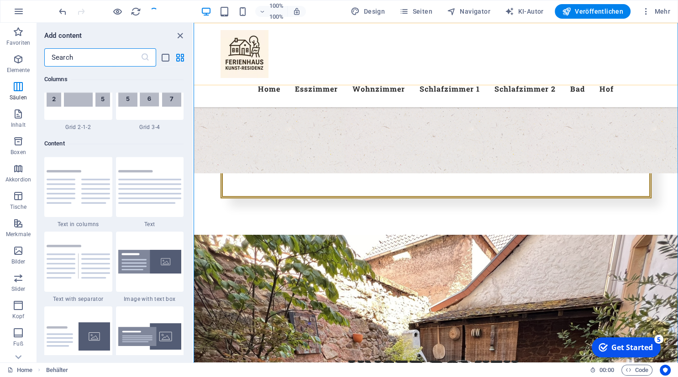
scroll to position [1597, 0]
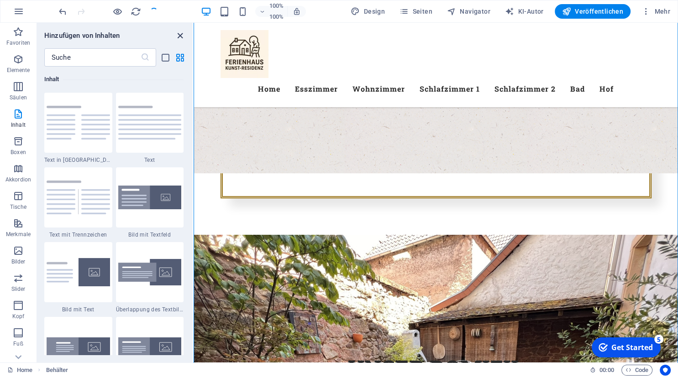
click at [180, 35] on icon "Schließen Panel" at bounding box center [180, 36] width 10 height 10
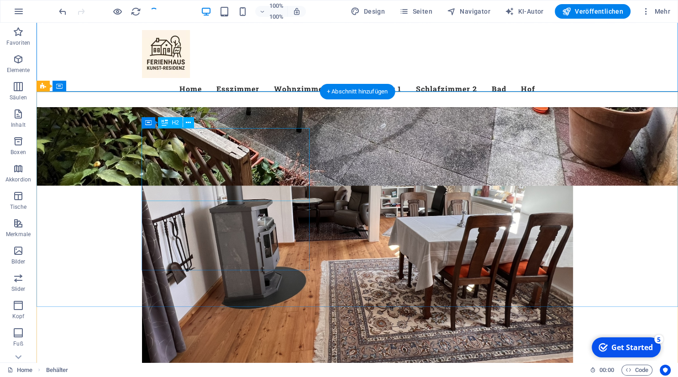
scroll to position [966, 0]
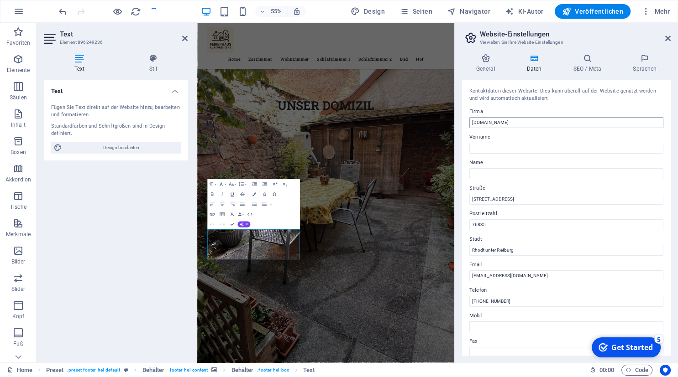
click at [471, 123] on input "[DOMAIN_NAME]" at bounding box center [566, 122] width 194 height 11
type input "[DOMAIN_NAME]"
click at [476, 149] on input "Vorname" at bounding box center [566, 148] width 194 height 11
type input "[PERSON_NAME]"
type input "Dodel"
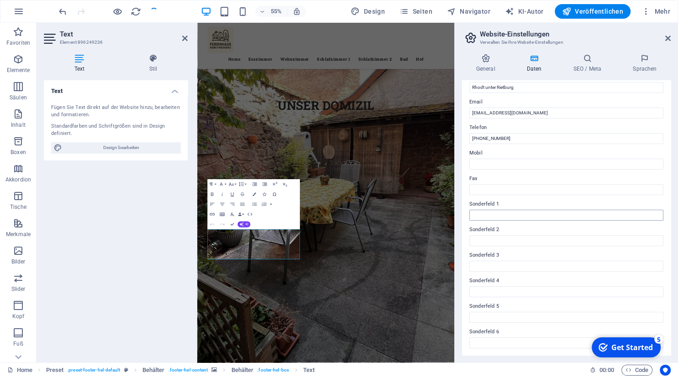
scroll to position [0, 0]
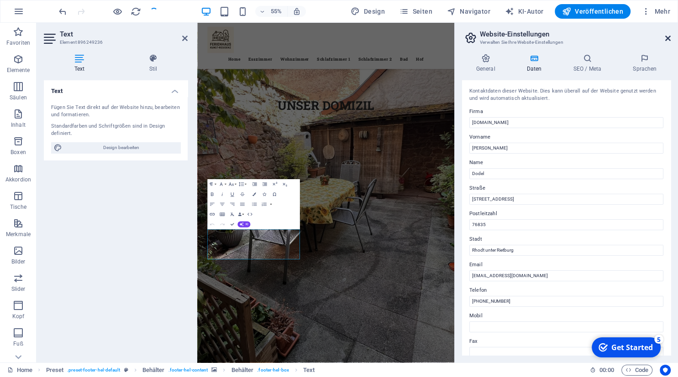
click at [667, 39] on icon at bounding box center [667, 38] width 5 height 7
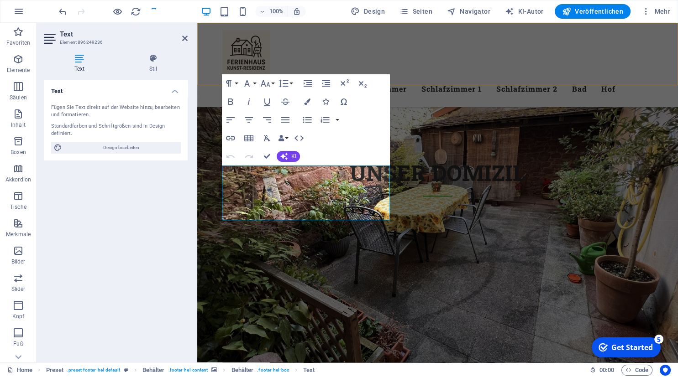
scroll to position [1002, 0]
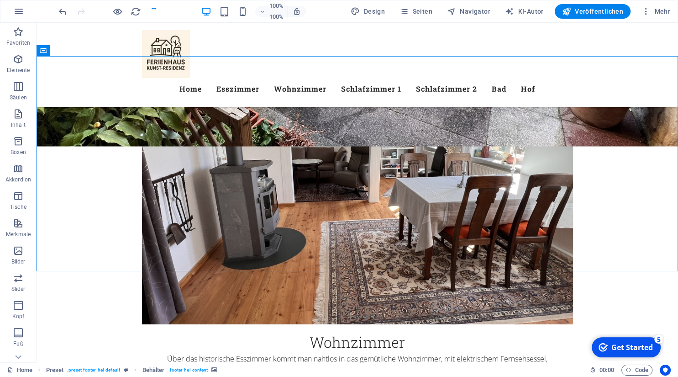
click at [161, 160] on span "Text" at bounding box center [160, 159] width 10 height 5
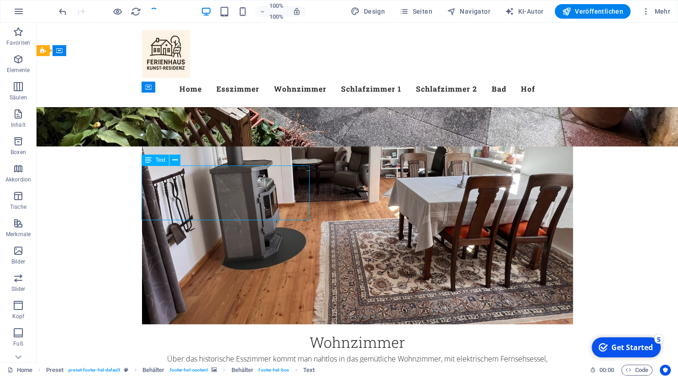
click at [161, 160] on span "Text" at bounding box center [160, 159] width 10 height 5
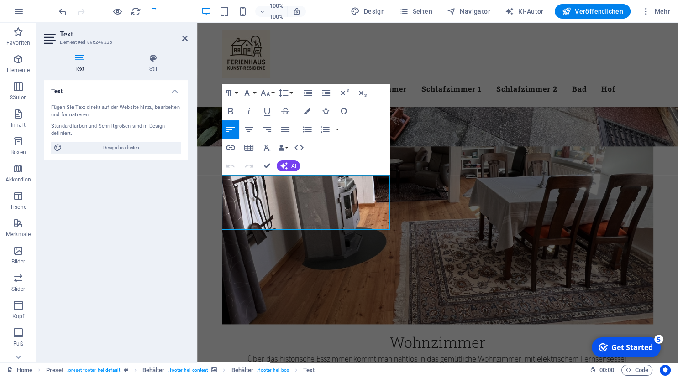
scroll to position [992, 0]
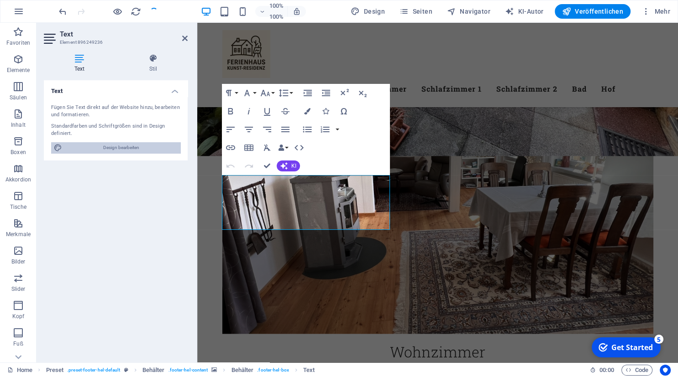
click at [136, 146] on span "Design bearbeiten" at bounding box center [121, 147] width 113 height 11
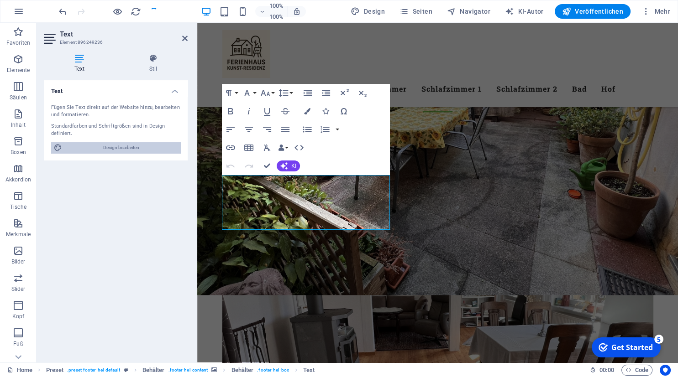
scroll to position [908, 0]
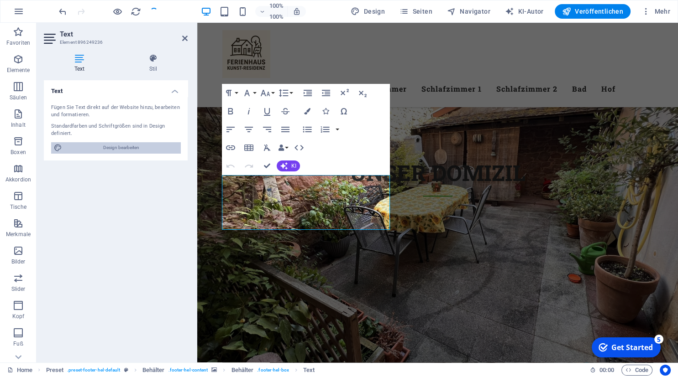
select select "px"
select select "300"
select select "px"
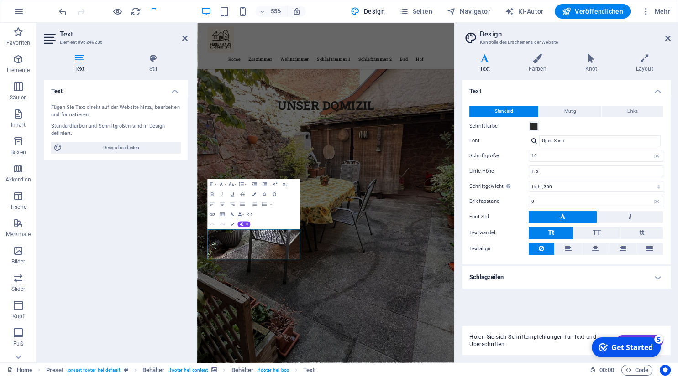
click at [86, 60] on icon at bounding box center [79, 58] width 71 height 9
click at [668, 39] on icon at bounding box center [667, 38] width 5 height 7
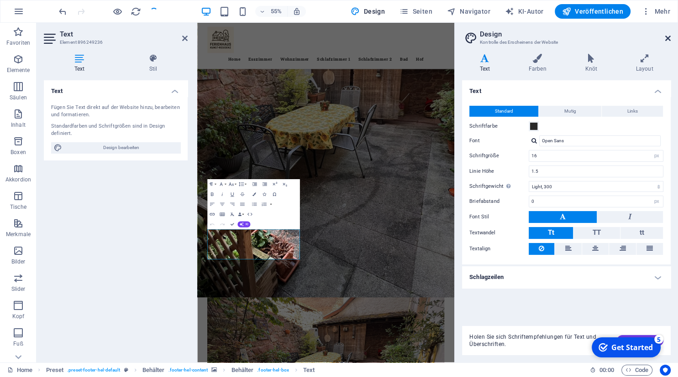
scroll to position [1002, 0]
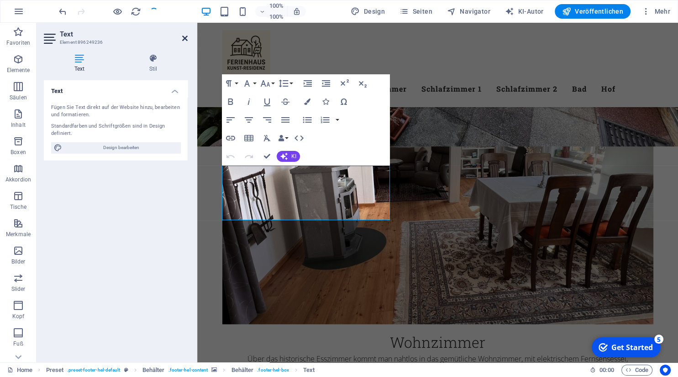
click at [183, 39] on icon at bounding box center [184, 38] width 5 height 7
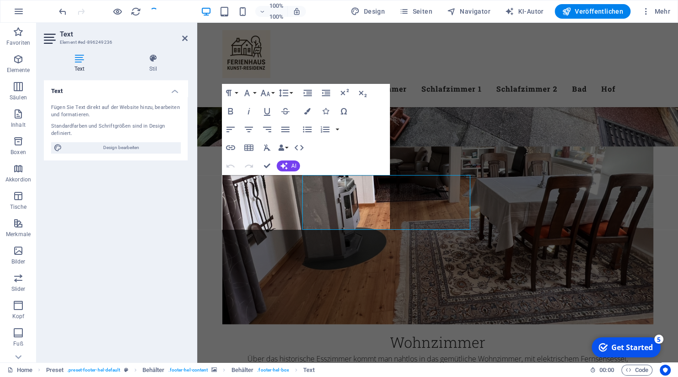
scroll to position [992, 0]
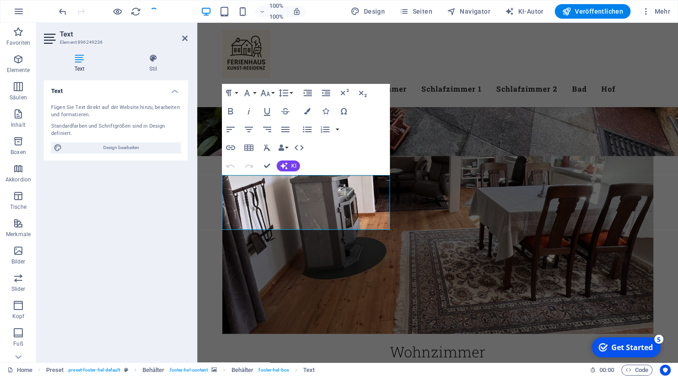
click at [171, 95] on h4 "Text" at bounding box center [116, 88] width 144 height 16
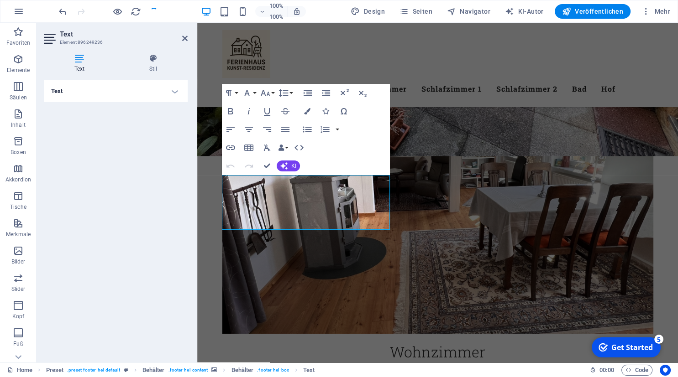
click at [171, 95] on h4 "Text" at bounding box center [116, 91] width 144 height 22
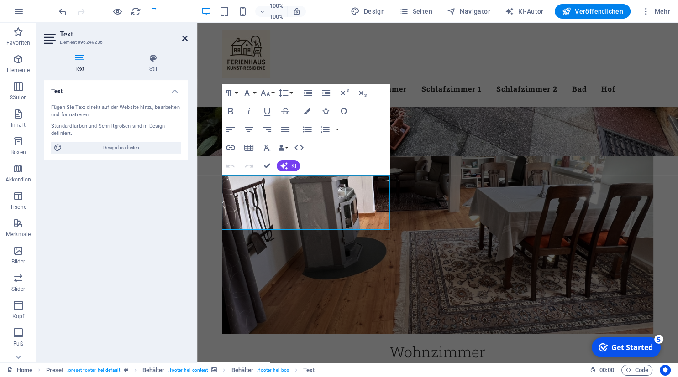
click at [184, 41] on icon at bounding box center [184, 38] width 5 height 7
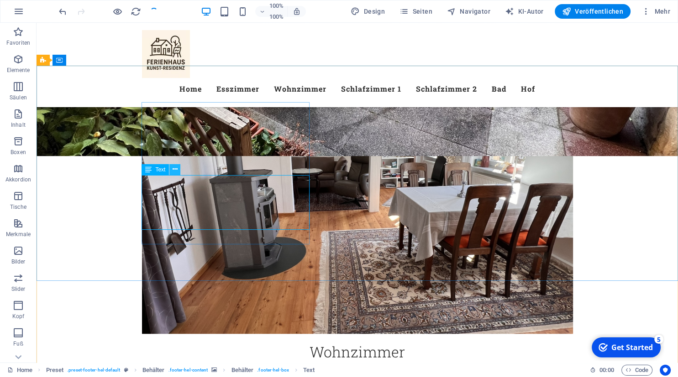
click at [174, 171] on icon at bounding box center [175, 170] width 5 height 10
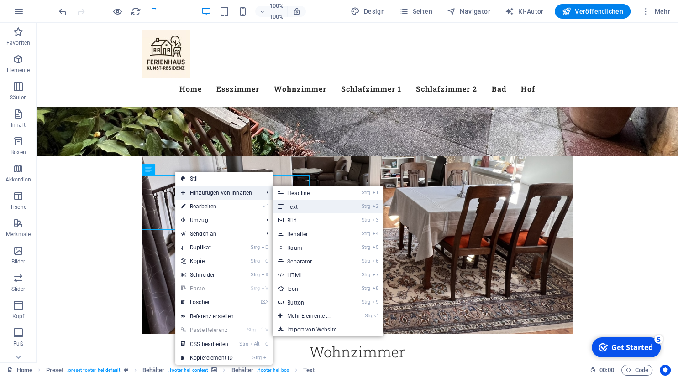
click at [291, 208] on link "Strg 2 Text" at bounding box center [310, 207] width 76 height 14
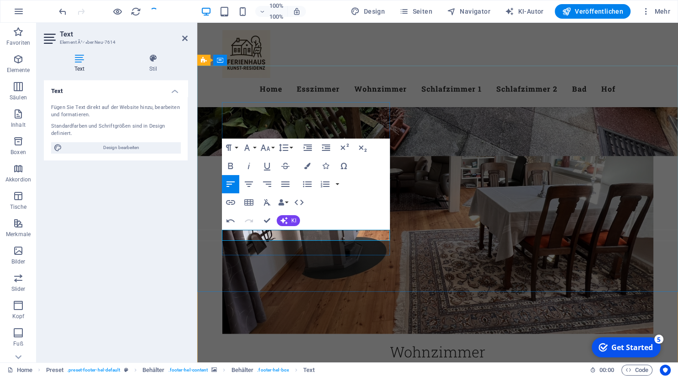
drag, startPoint x: 279, startPoint y: 235, endPoint x: 230, endPoint y: 233, distance: 49.3
click at [230, 168] on icon "button" at bounding box center [230, 166] width 11 height 11
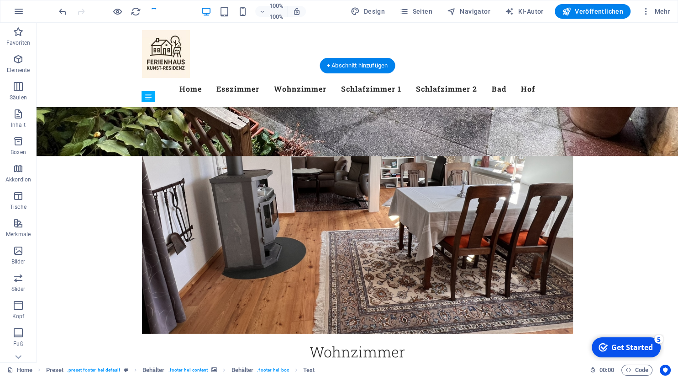
drag, startPoint x: 207, startPoint y: 236, endPoint x: 198, endPoint y: 181, distance: 56.5
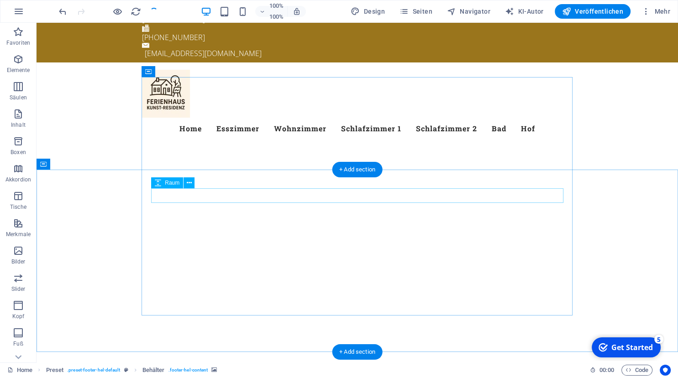
scroll to position [0, 0]
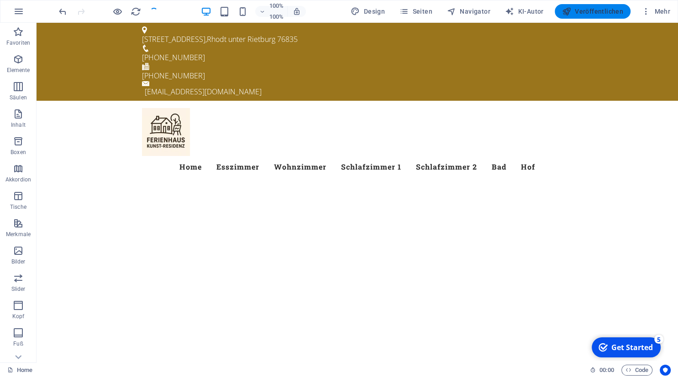
click at [592, 12] on span "Veröffentlichen" at bounding box center [592, 11] width 61 height 9
